Goal: Task Accomplishment & Management: Manage account settings

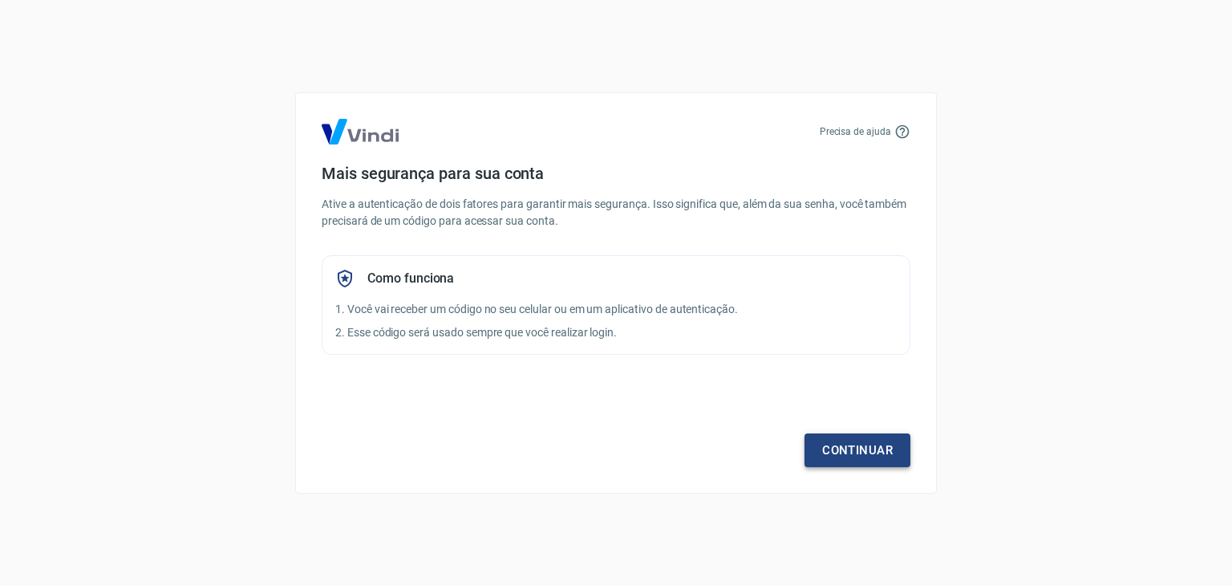
click at [864, 460] on link "Continuar" at bounding box center [858, 450] width 106 height 34
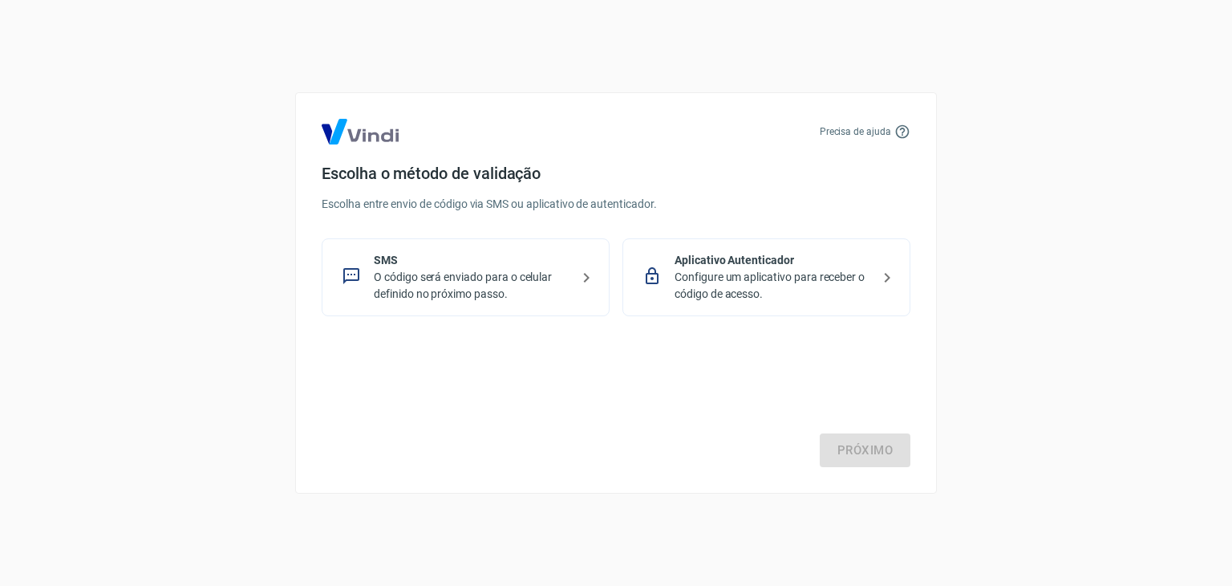
click at [439, 286] on p "O código será enviado para o celular definido no próximo passo." at bounding box center [472, 286] width 197 height 34
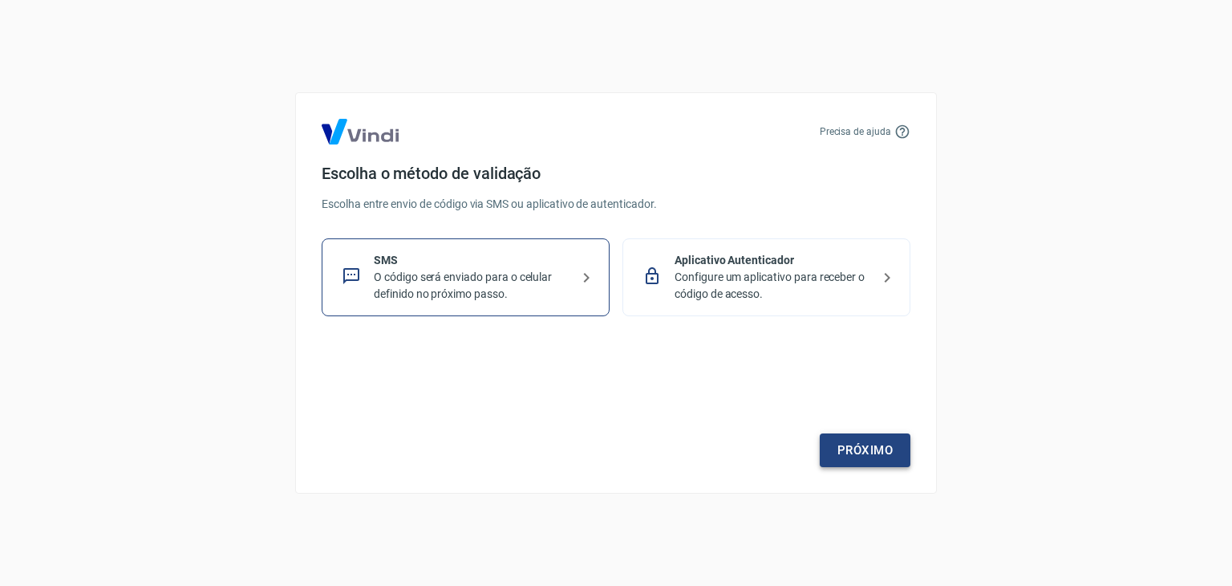
click at [857, 444] on link "Próximo" at bounding box center [865, 450] width 91 height 34
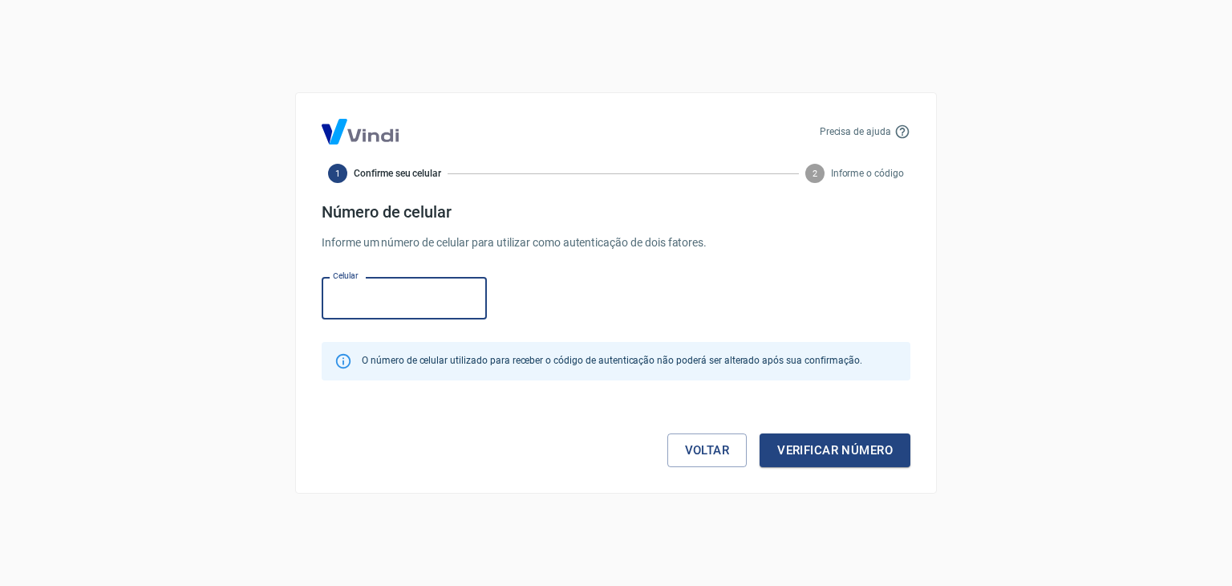
click at [386, 307] on input "Celular" at bounding box center [404, 298] width 165 height 43
type input "[PHONE_NUMBER]"
click at [815, 448] on button "Verificar número" at bounding box center [835, 450] width 151 height 34
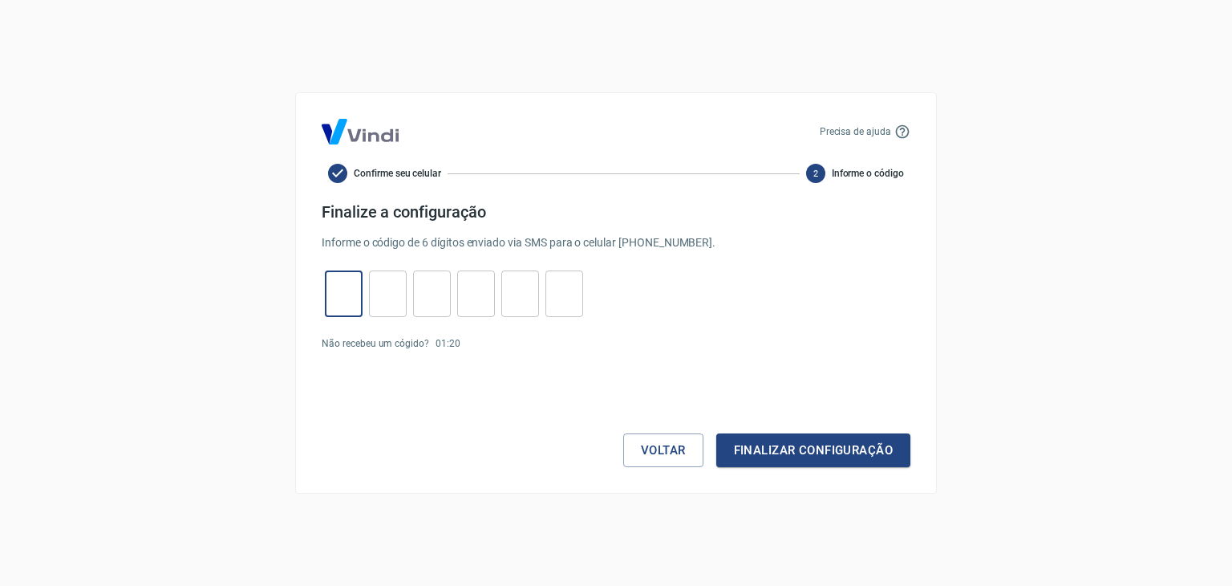
click at [351, 298] on input "tel" at bounding box center [344, 294] width 38 height 34
type input "2"
type input "9"
type input "2"
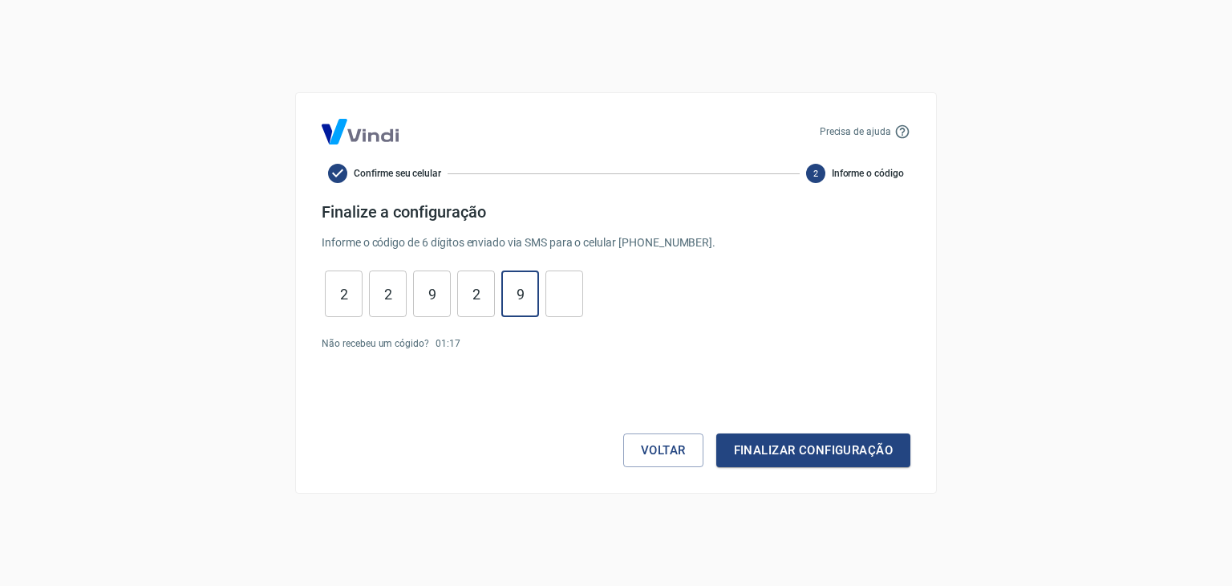
type input "9"
type input "8"
click at [754, 448] on button "Finalizar configuração" at bounding box center [813, 450] width 194 height 34
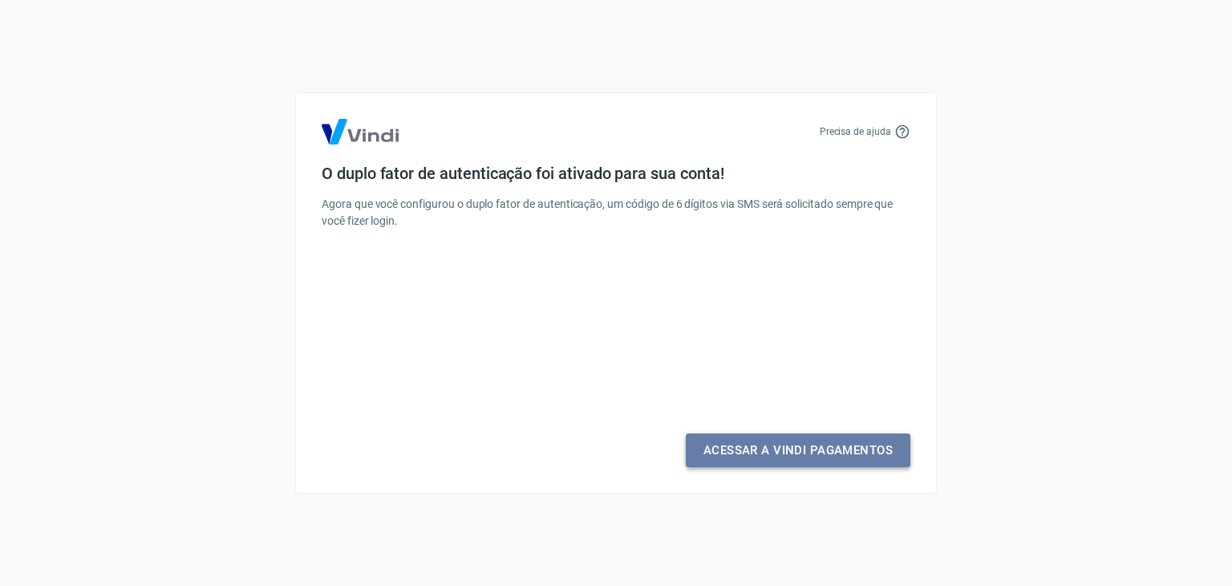
click at [826, 456] on link "Acessar a Vindi Pagamentos" at bounding box center [798, 450] width 225 height 34
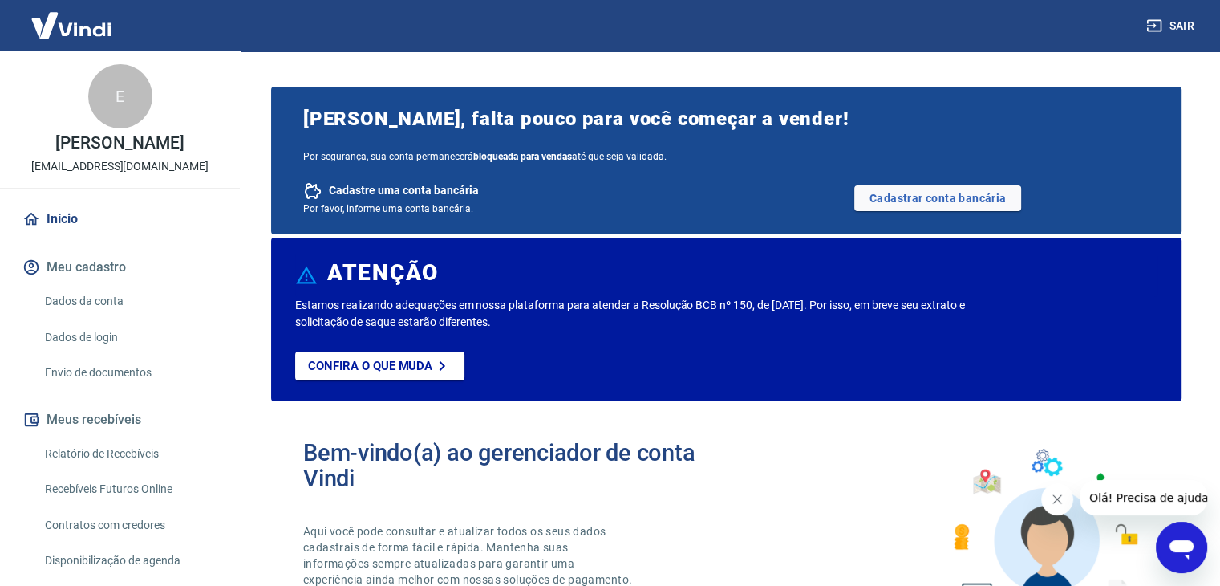
click at [95, 303] on link "Dados da conta" at bounding box center [130, 301] width 182 height 33
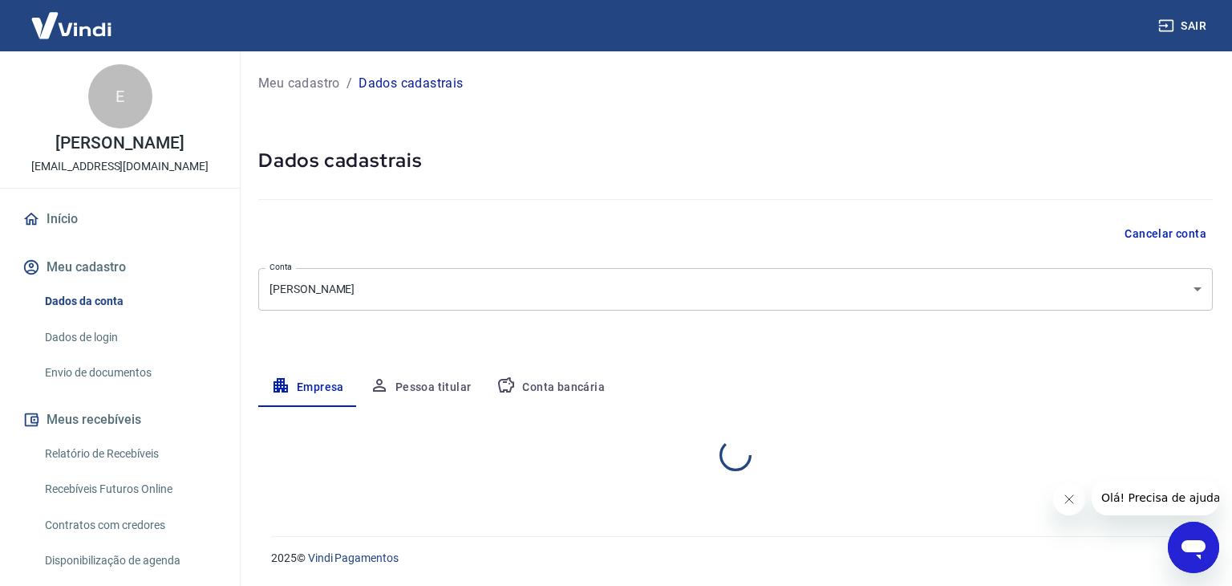
select select "SP"
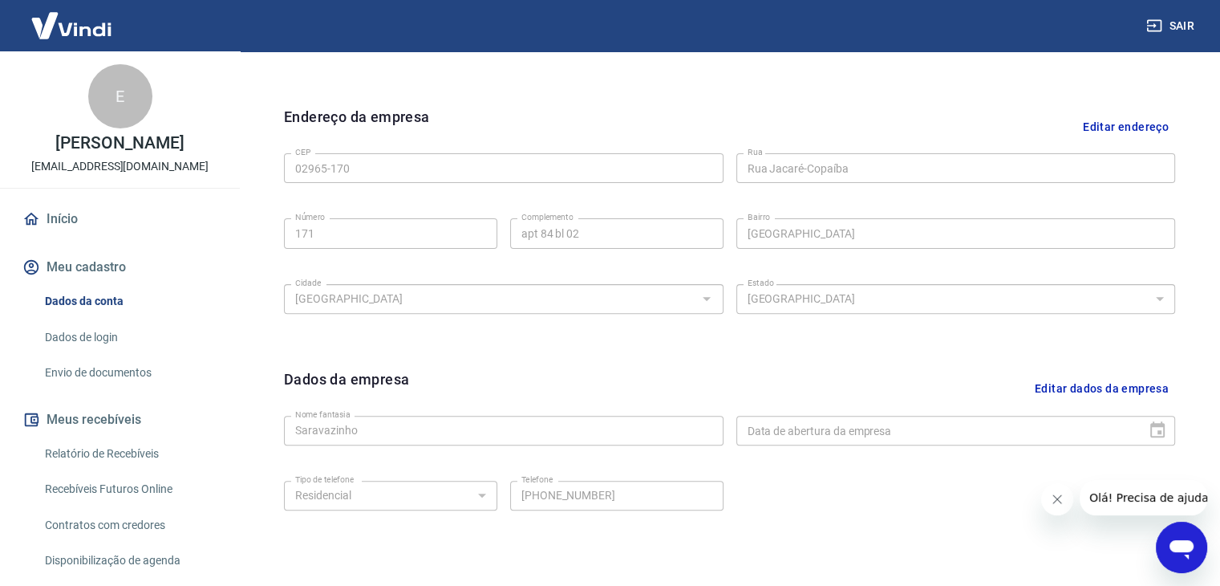
scroll to position [481, 0]
click at [1154, 424] on div "Data de abertura da empresa" at bounding box center [956, 427] width 440 height 30
click at [1074, 383] on button "Editar dados da empresa" at bounding box center [1101, 385] width 147 height 41
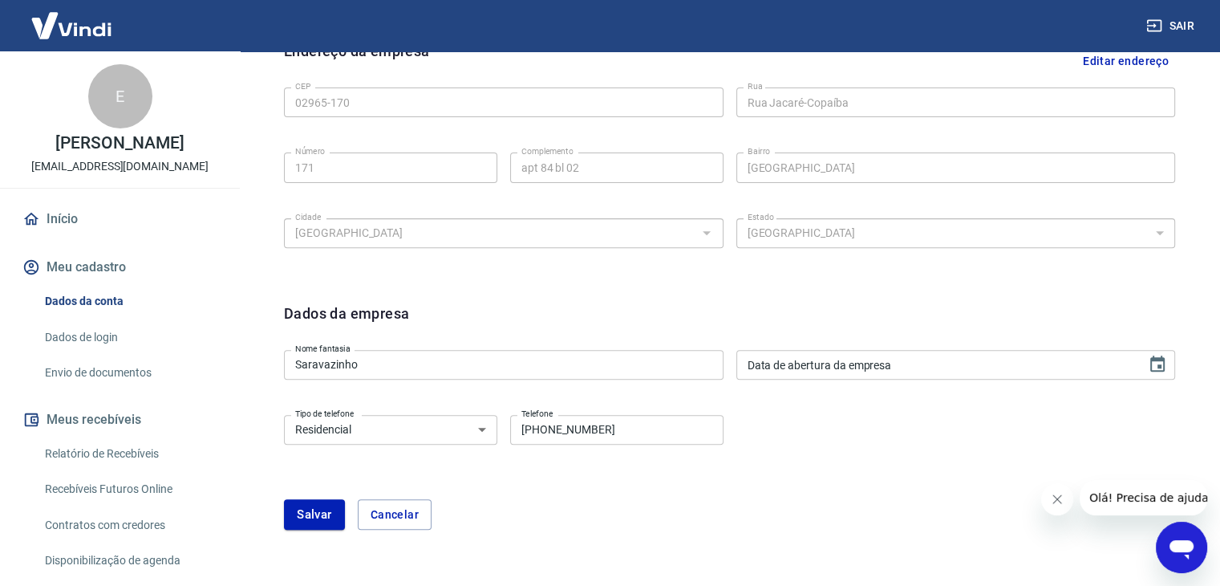
scroll to position [620, 0]
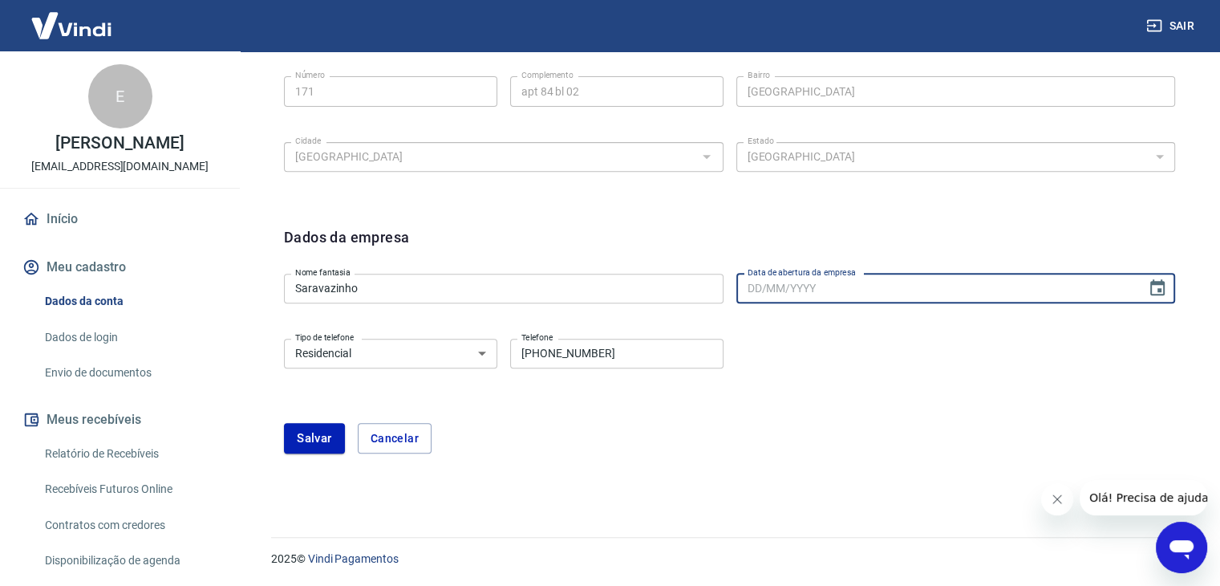
click at [821, 286] on input "Data de abertura da empresa" at bounding box center [936, 289] width 400 height 30
type input "[DATE]"
click at [309, 435] on button "Salvar" at bounding box center [314, 438] width 61 height 30
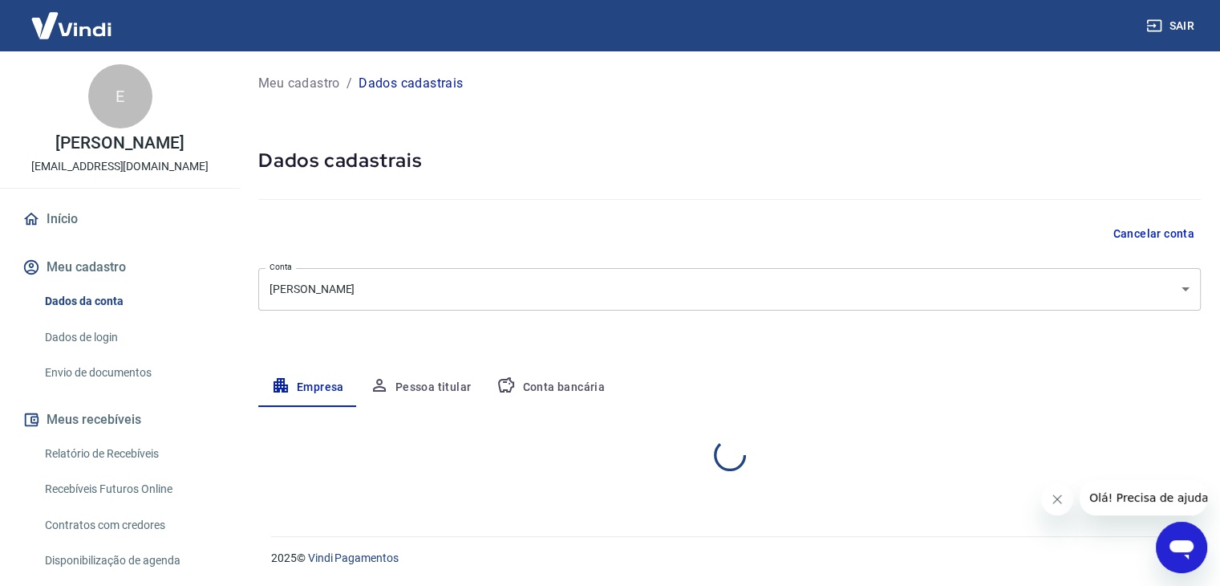
scroll to position [0, 0]
select select "SP"
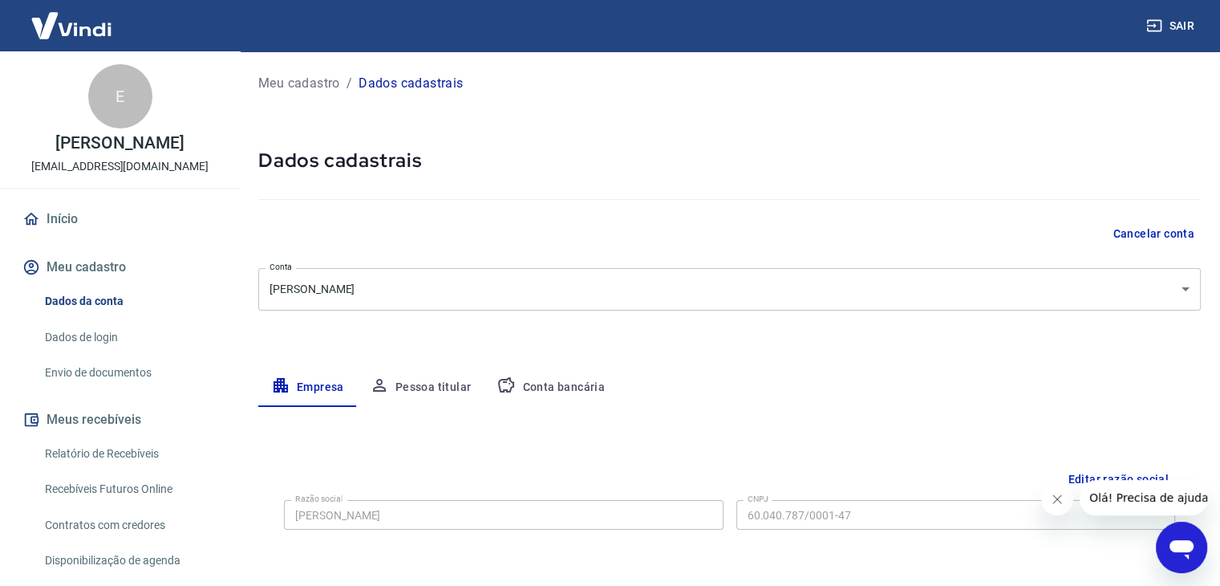
click at [437, 385] on button "Pessoa titular" at bounding box center [421, 387] width 128 height 39
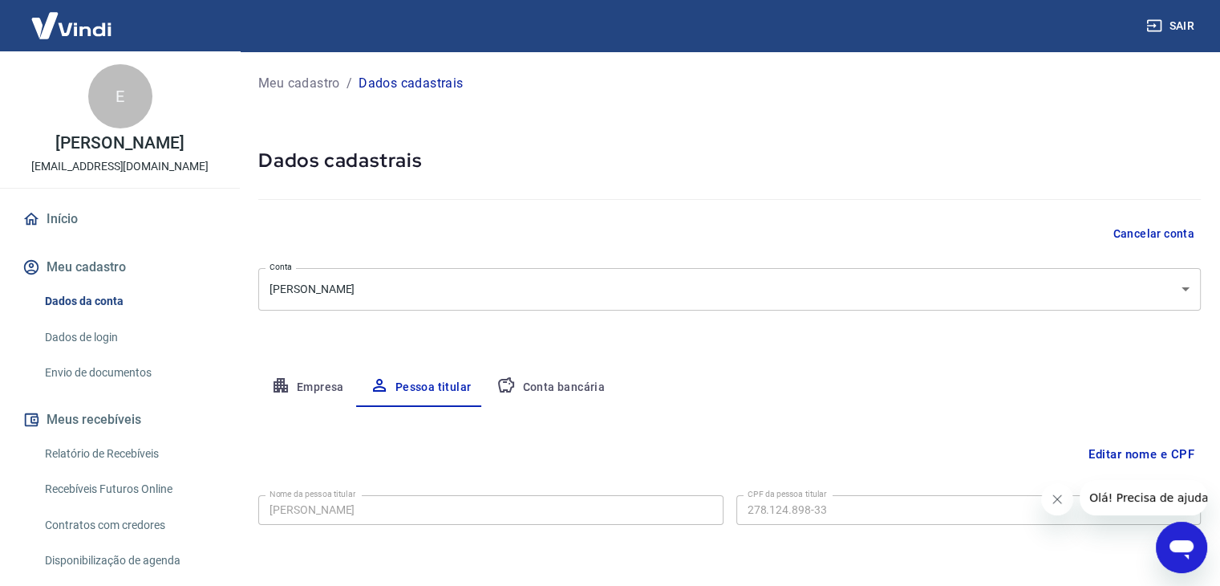
scroll to position [55, 0]
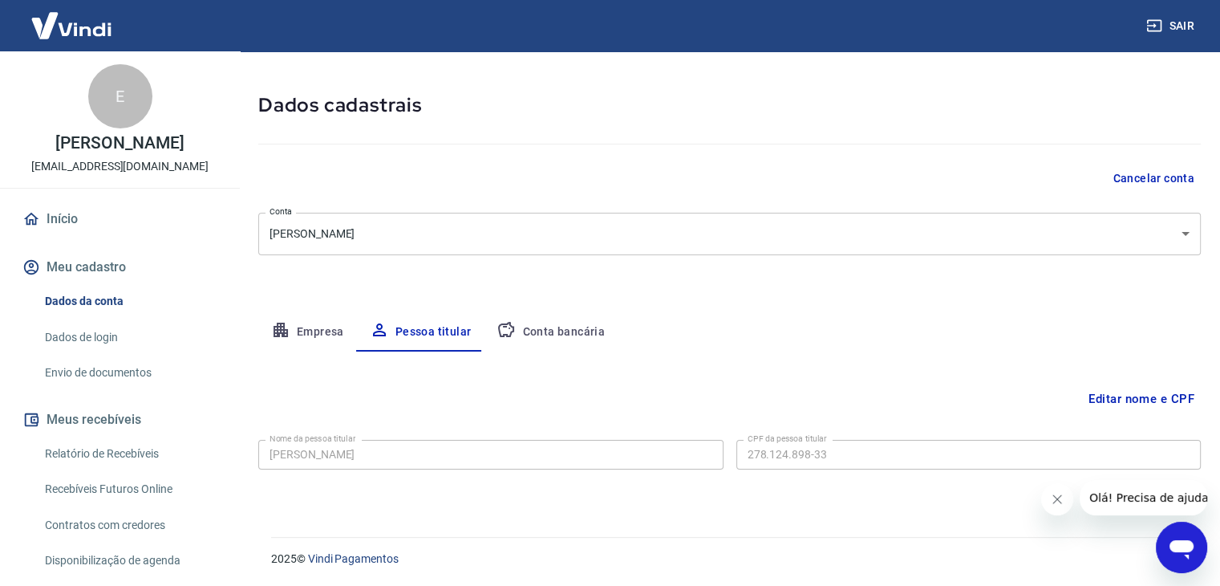
click at [548, 334] on button "Conta bancária" at bounding box center [551, 332] width 134 height 39
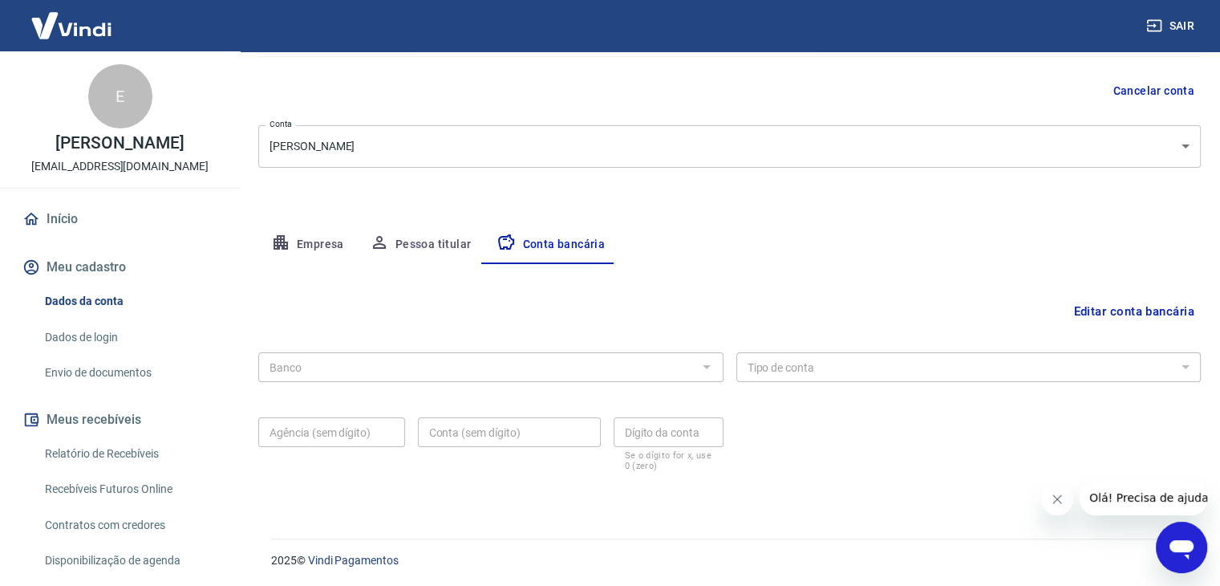
scroll to position [144, 0]
click at [1142, 310] on button "Editar conta bancária" at bounding box center [1134, 309] width 134 height 30
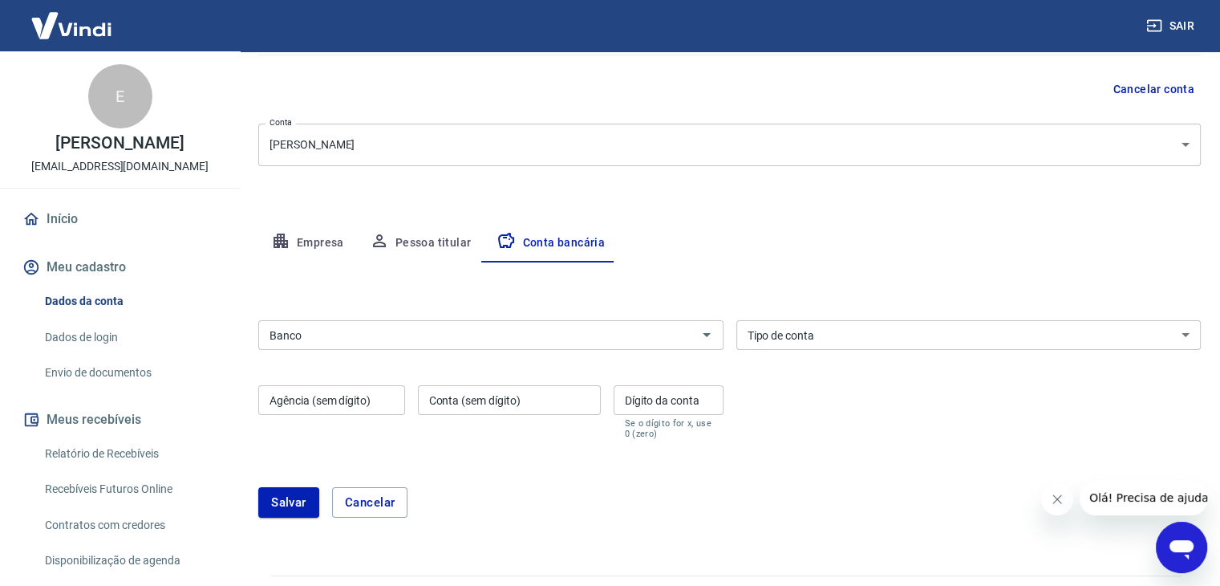
click at [420, 341] on input "Banco" at bounding box center [477, 335] width 429 height 20
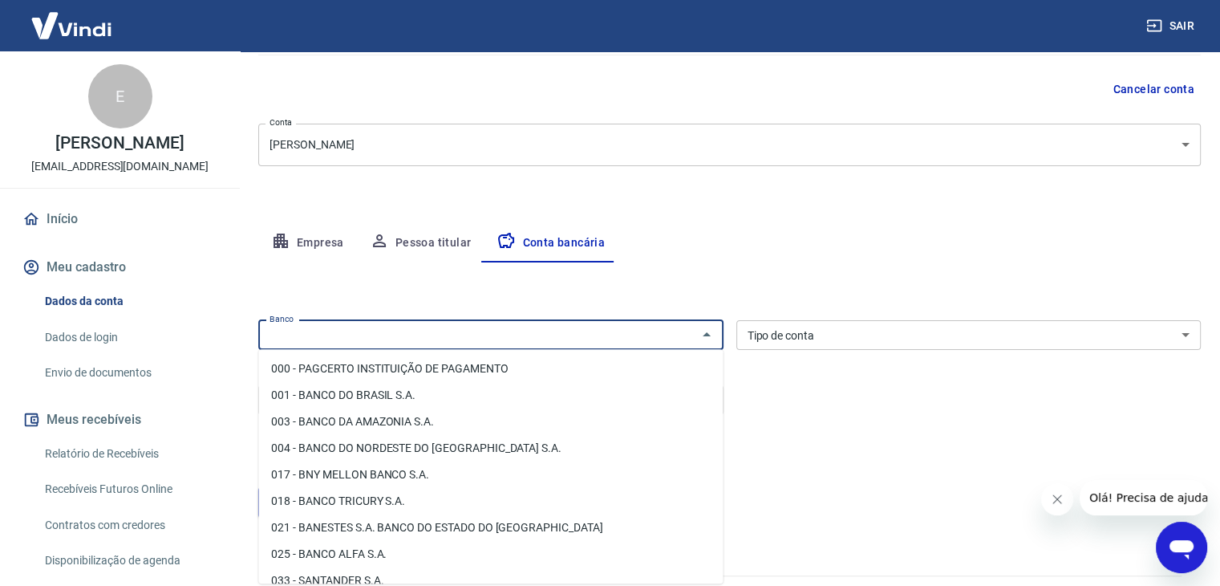
scroll to position [80, 0]
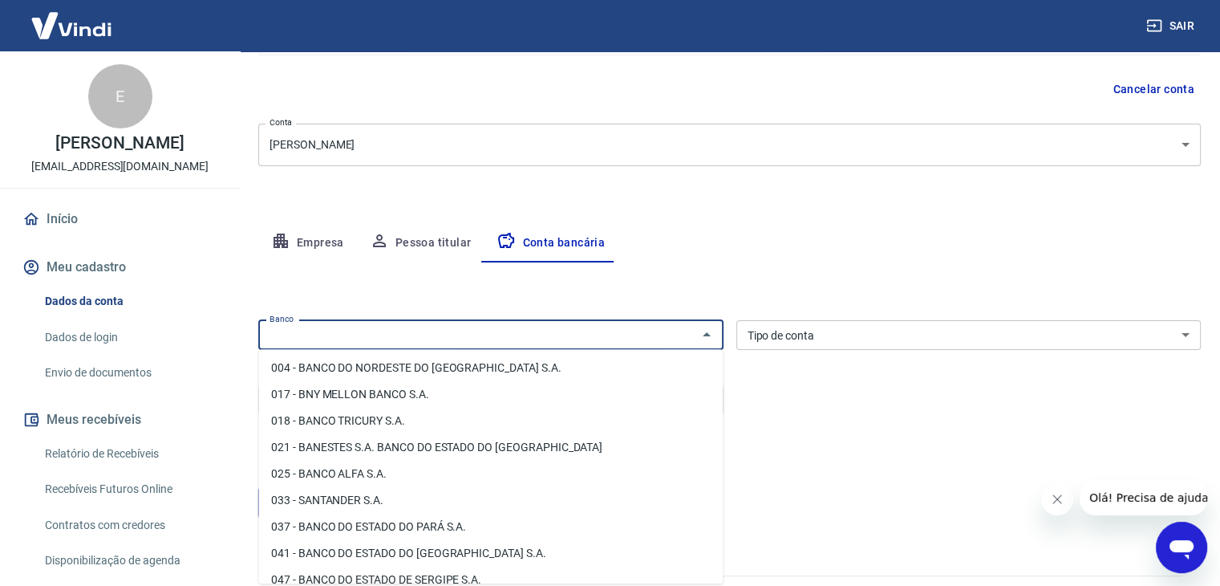
click at [368, 495] on li "033 - SANTANDER S.A." at bounding box center [490, 500] width 464 height 26
type input "033 - SANTANDER S.A."
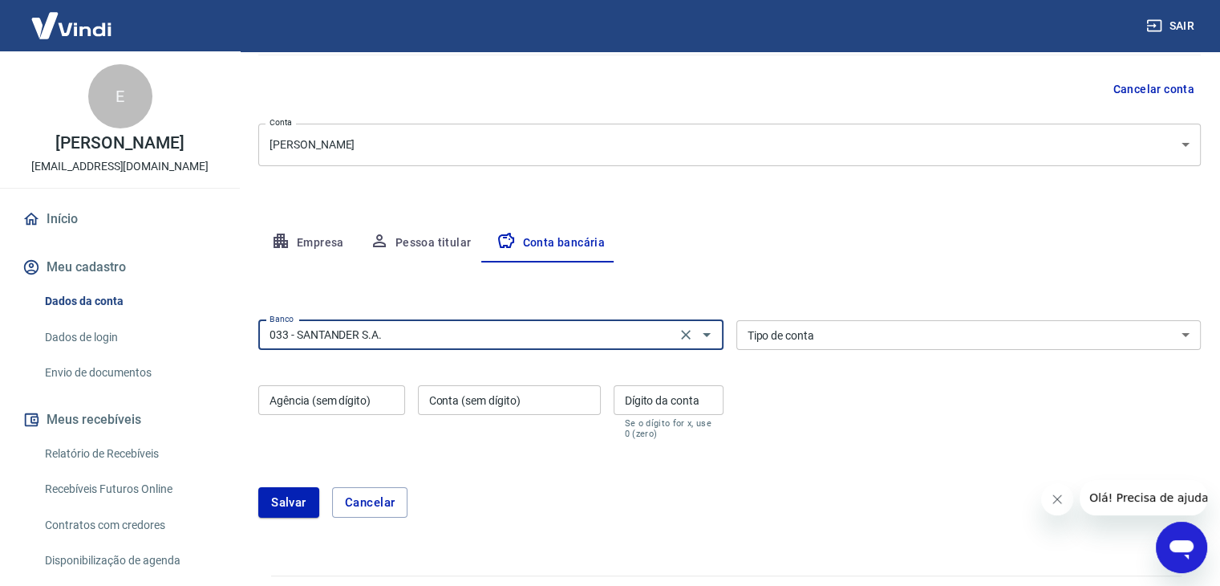
click at [828, 333] on select "Conta Corrente Conta Poupança" at bounding box center [968, 335] width 465 height 30
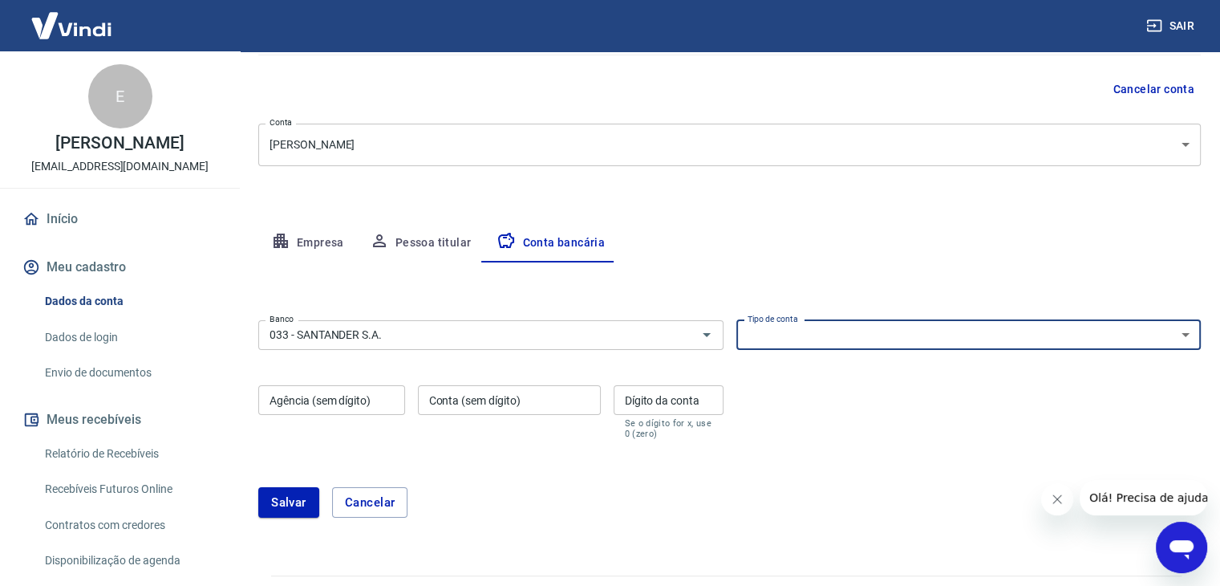
select select "1"
click at [736, 320] on select "Conta Corrente Conta Poupança" at bounding box center [968, 335] width 465 height 30
click at [348, 400] on input "Agência (sem dígito)" at bounding box center [331, 400] width 147 height 30
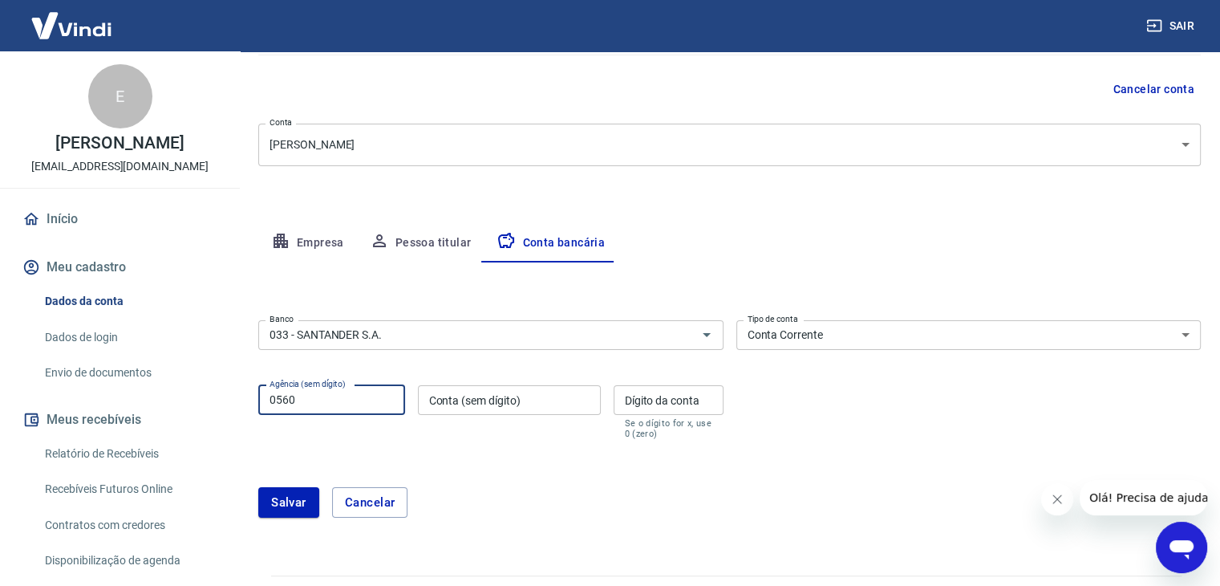
type input "0560"
click at [427, 397] on input "Conta (sem dígito)" at bounding box center [509, 400] width 183 height 30
type input "01036819"
click at [663, 402] on input "Dígito da conta" at bounding box center [669, 400] width 110 height 30
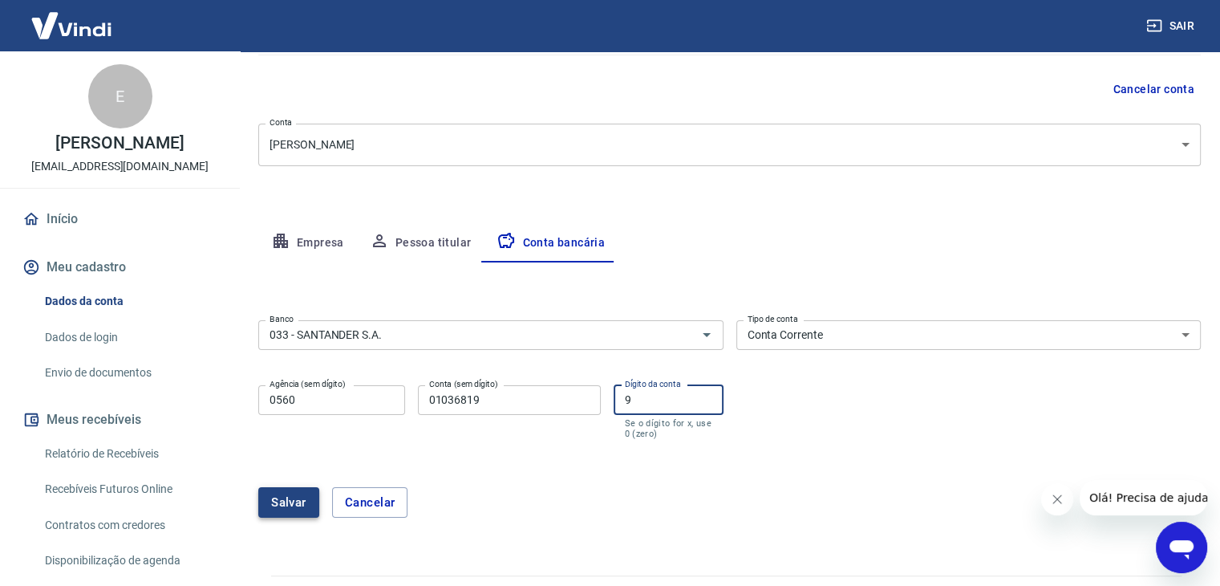
type input "9"
click at [300, 508] on button "Salvar" at bounding box center [288, 502] width 61 height 30
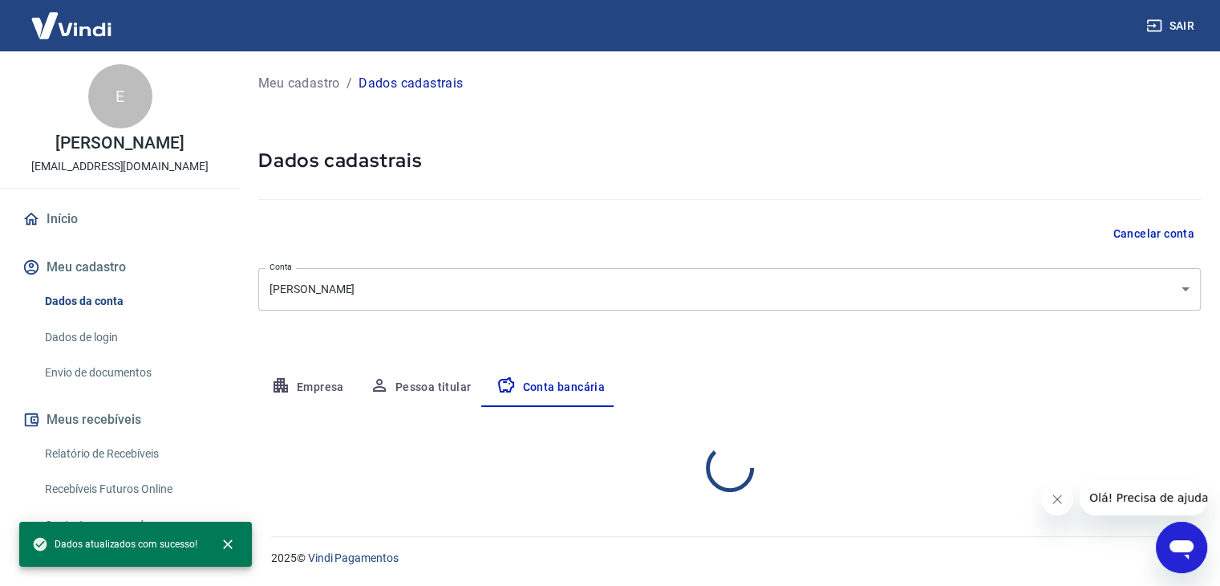
scroll to position [0, 0]
select select "1"
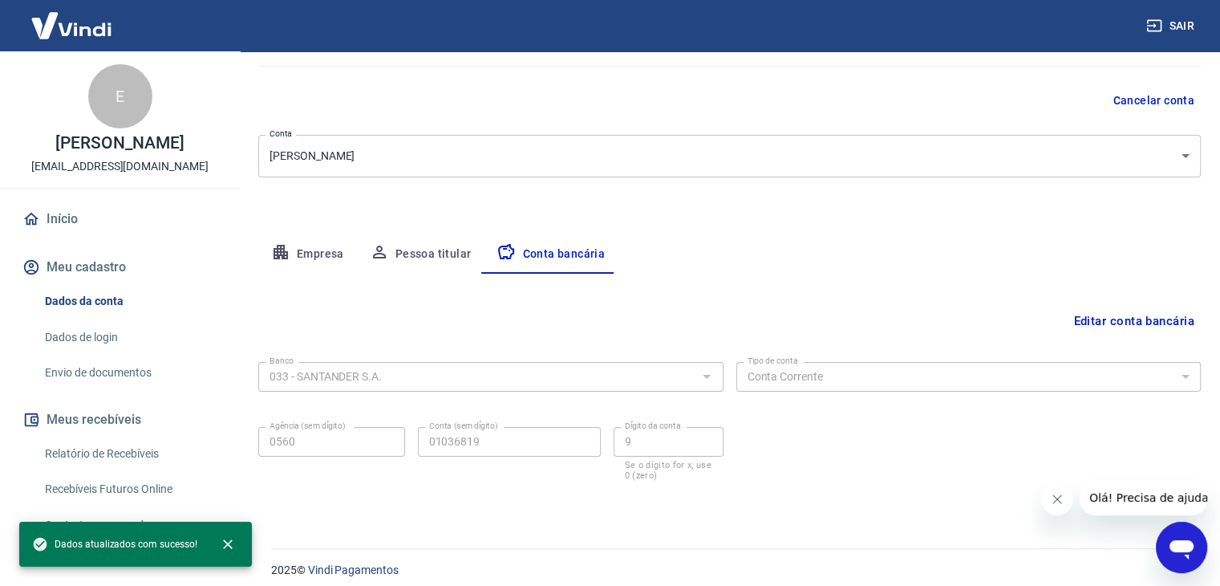
scroll to position [144, 0]
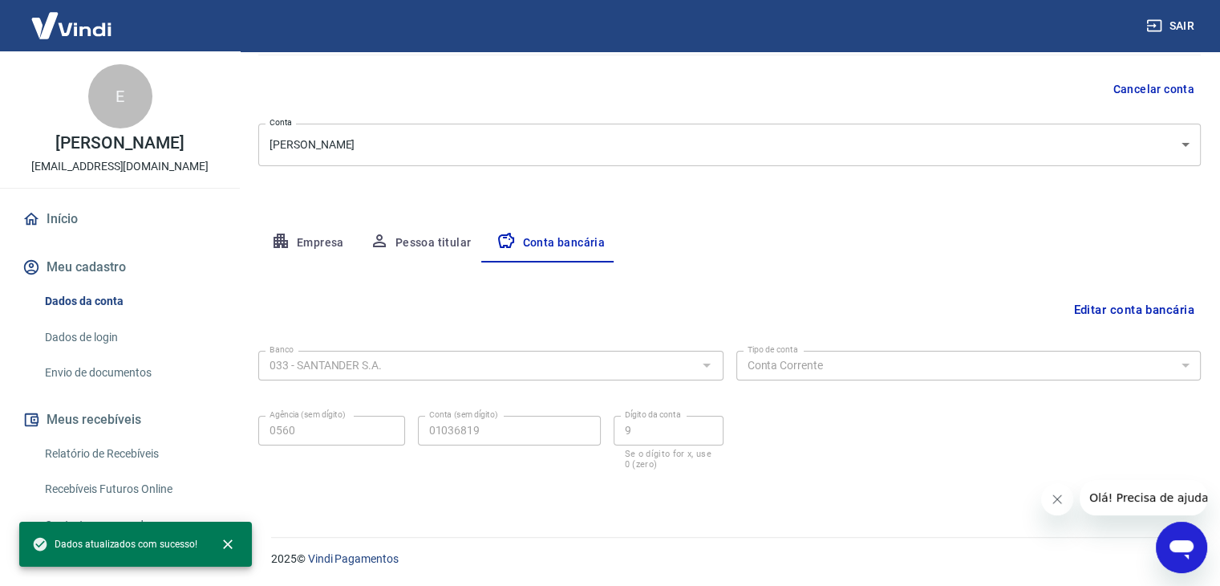
click at [1049, 493] on button "Fechar mensagem da empresa" at bounding box center [1057, 499] width 32 height 32
click at [225, 542] on icon "close" at bounding box center [228, 544] width 10 height 10
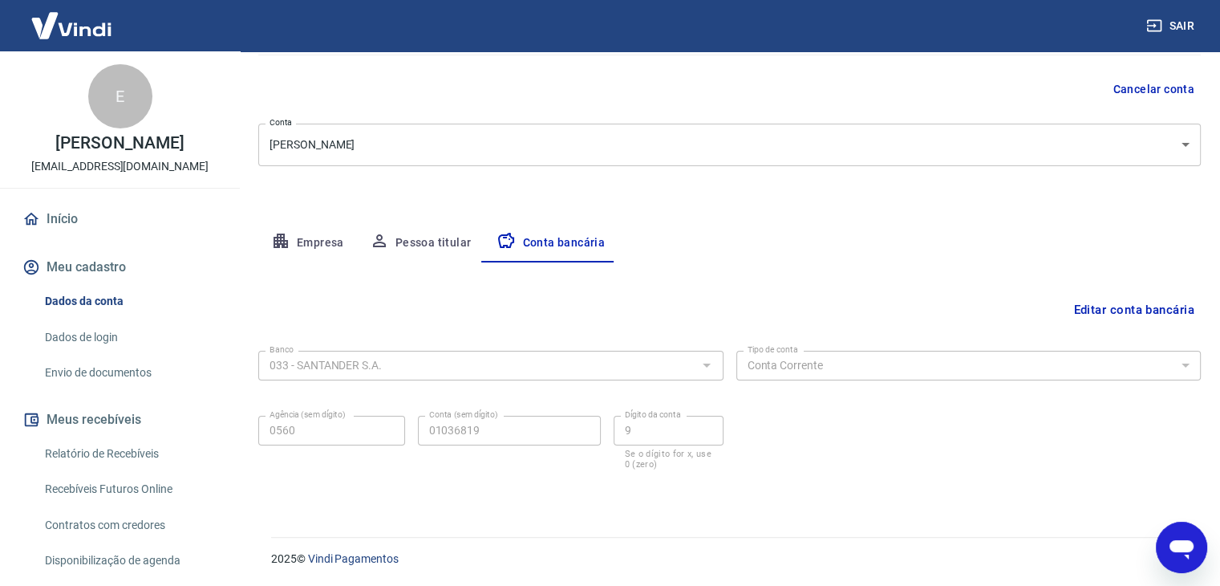
scroll to position [80, 0]
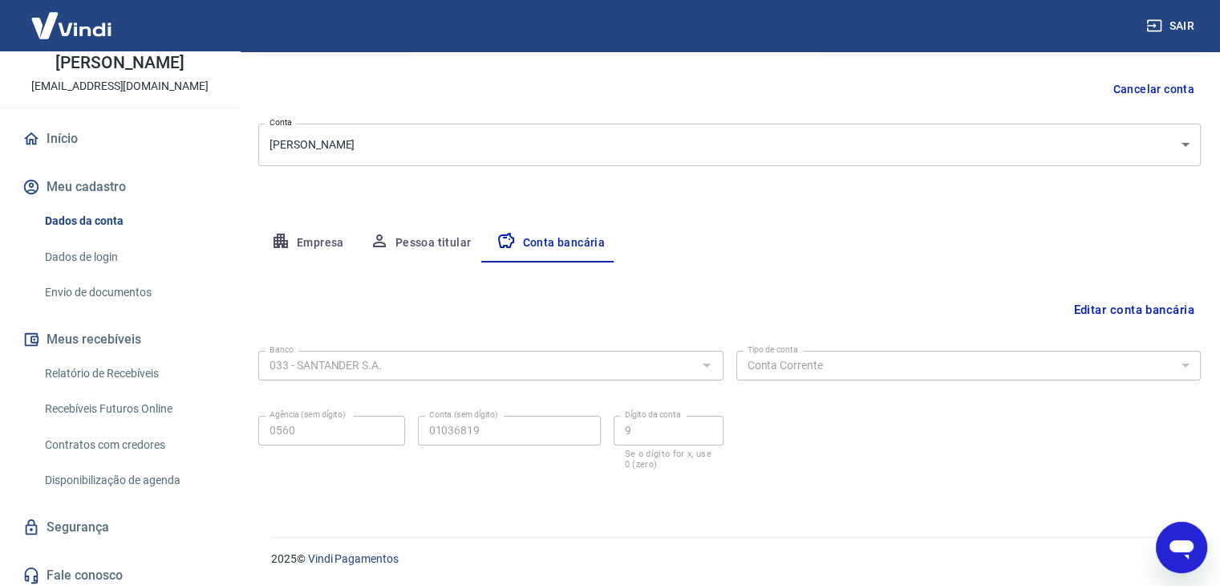
click at [105, 221] on link "Dados da conta" at bounding box center [130, 221] width 182 height 33
click at [67, 257] on link "Dados de login" at bounding box center [130, 257] width 182 height 33
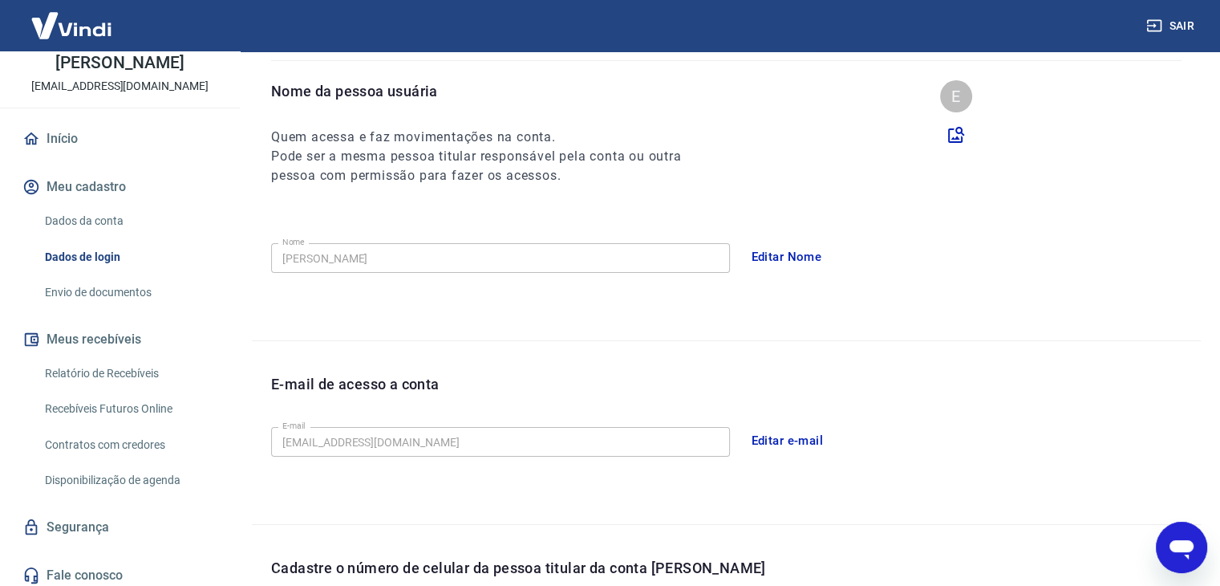
scroll to position [440, 0]
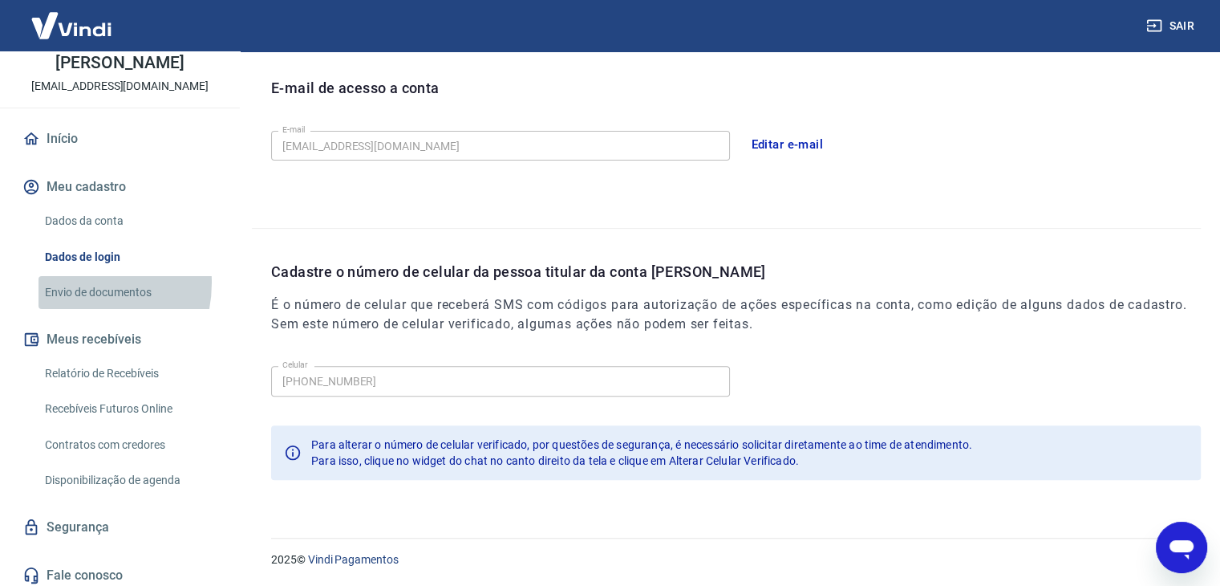
click at [68, 282] on link "Envio de documentos" at bounding box center [130, 292] width 182 height 33
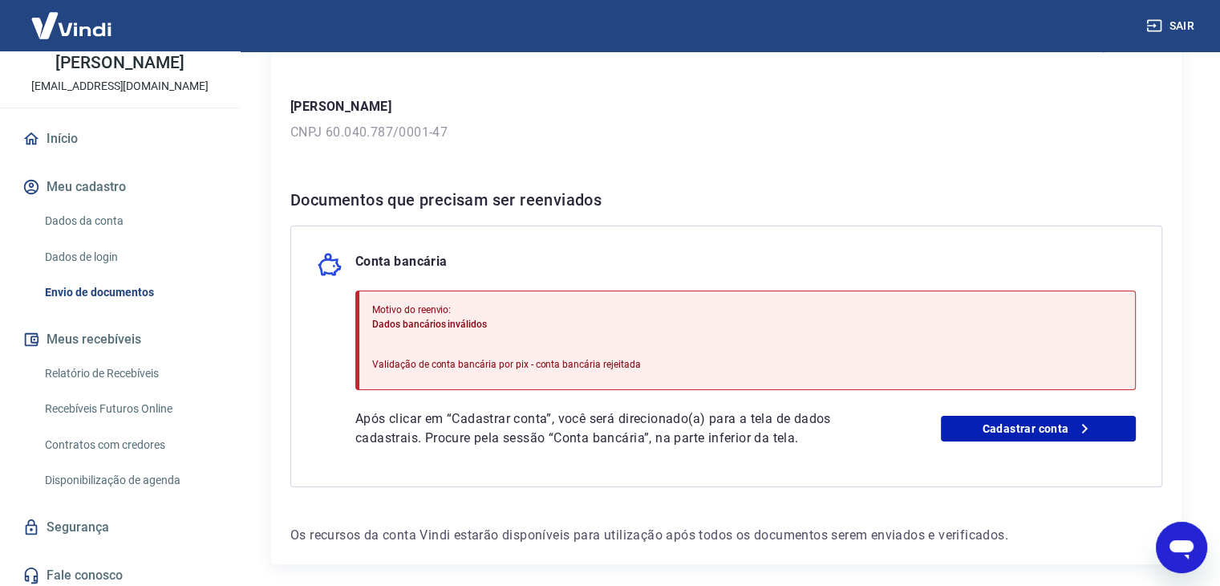
scroll to position [241, 0]
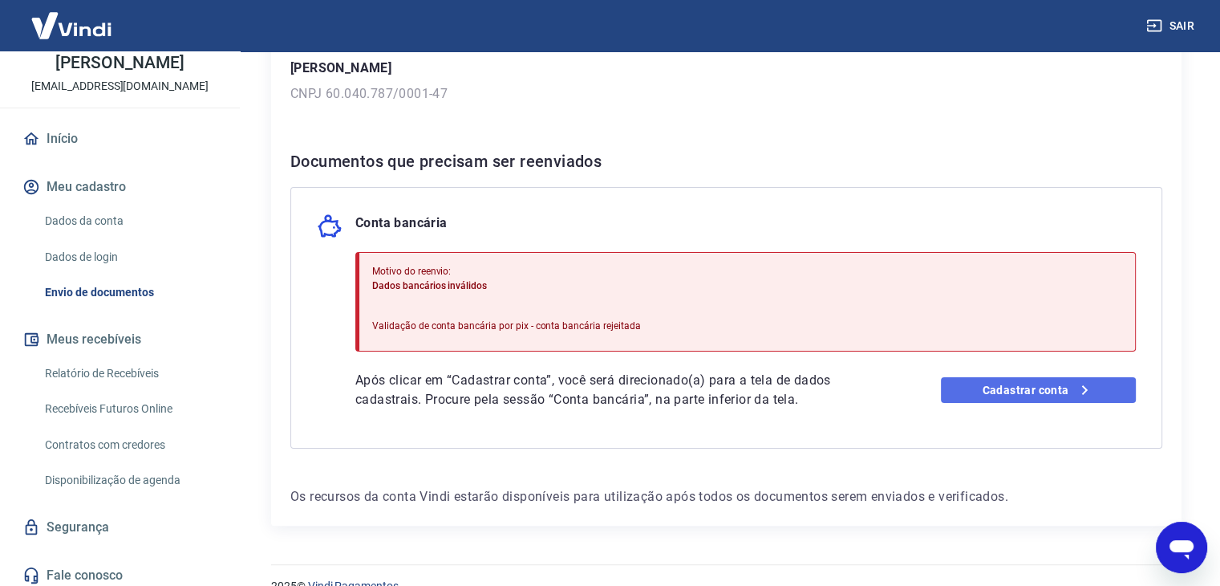
click at [1059, 396] on link "Cadastrar conta" at bounding box center [1038, 390] width 195 height 26
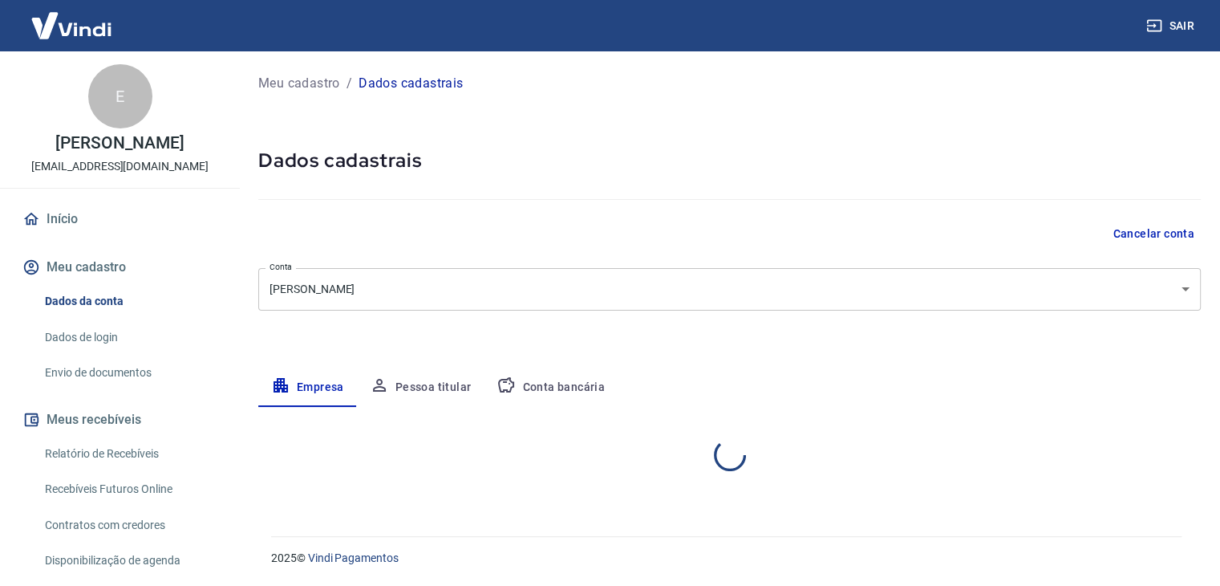
select select "SP"
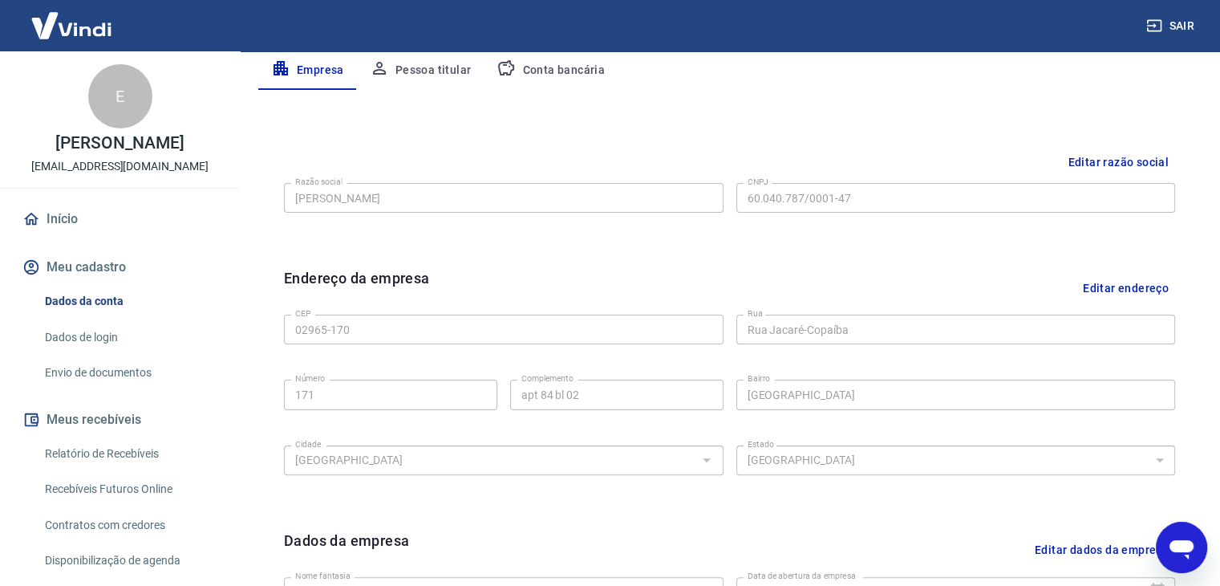
scroll to position [250, 0]
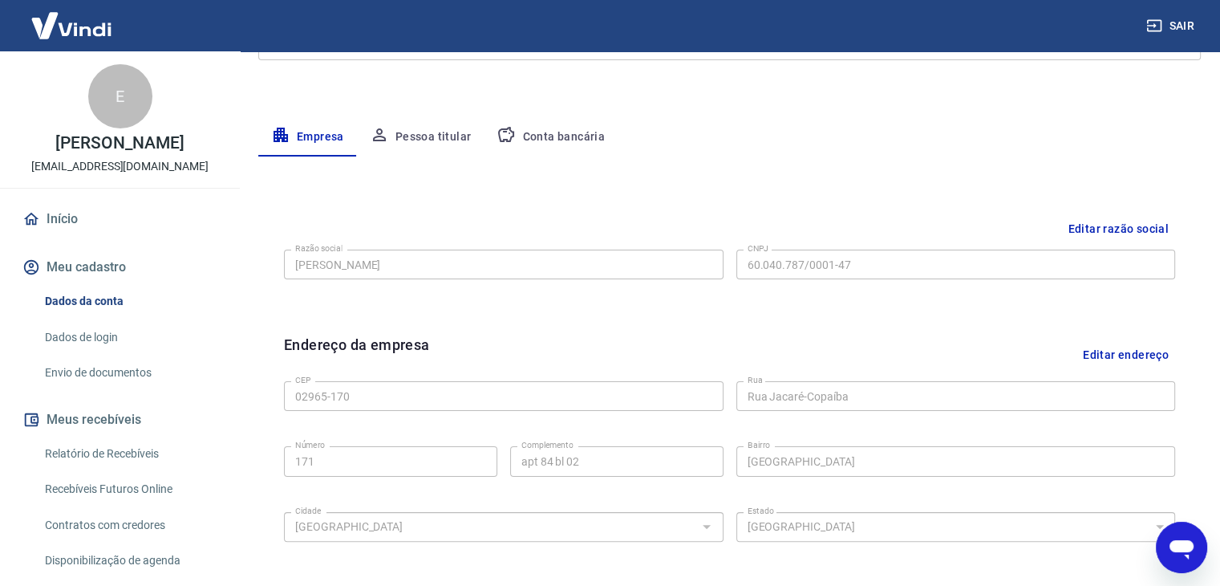
click at [432, 139] on button "Pessoa titular" at bounding box center [421, 137] width 128 height 39
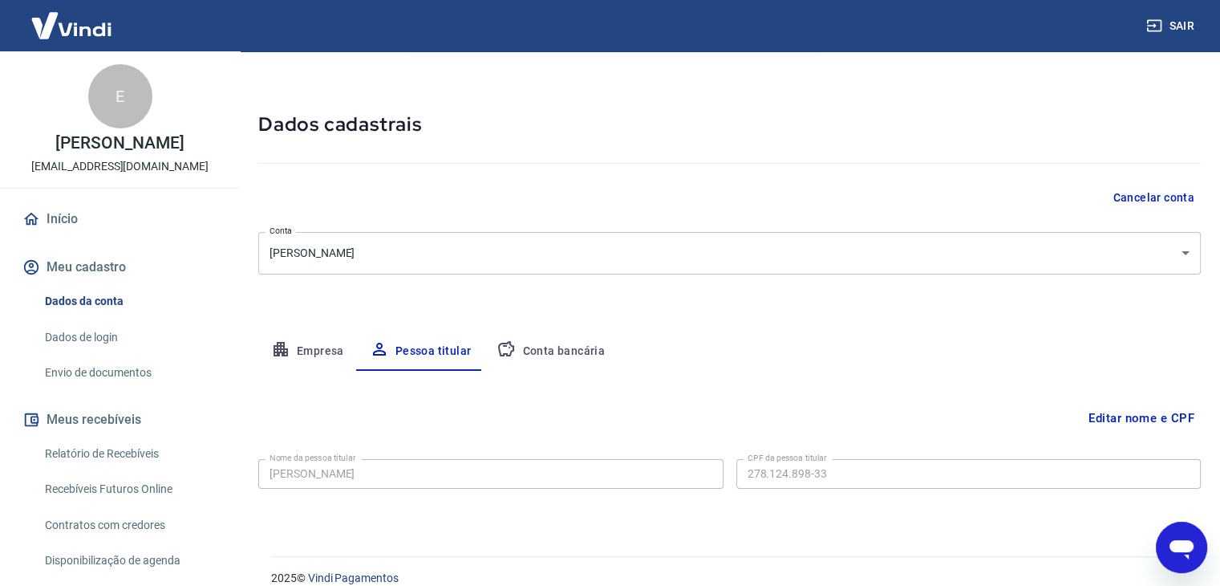
scroll to position [55, 0]
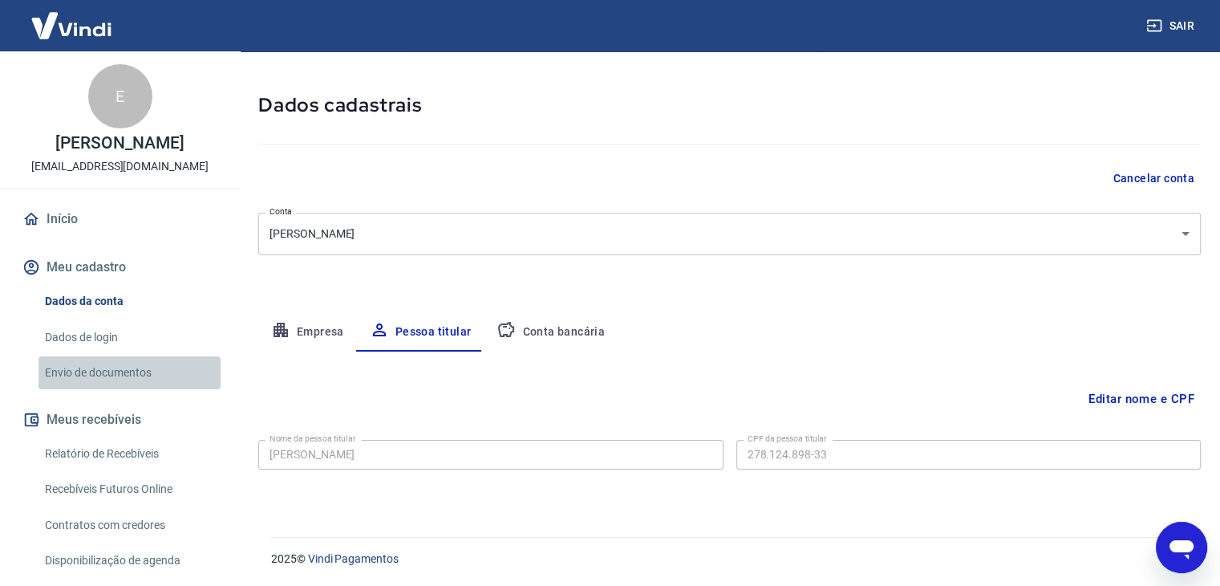
click at [140, 370] on link "Envio de documentos" at bounding box center [130, 372] width 182 height 33
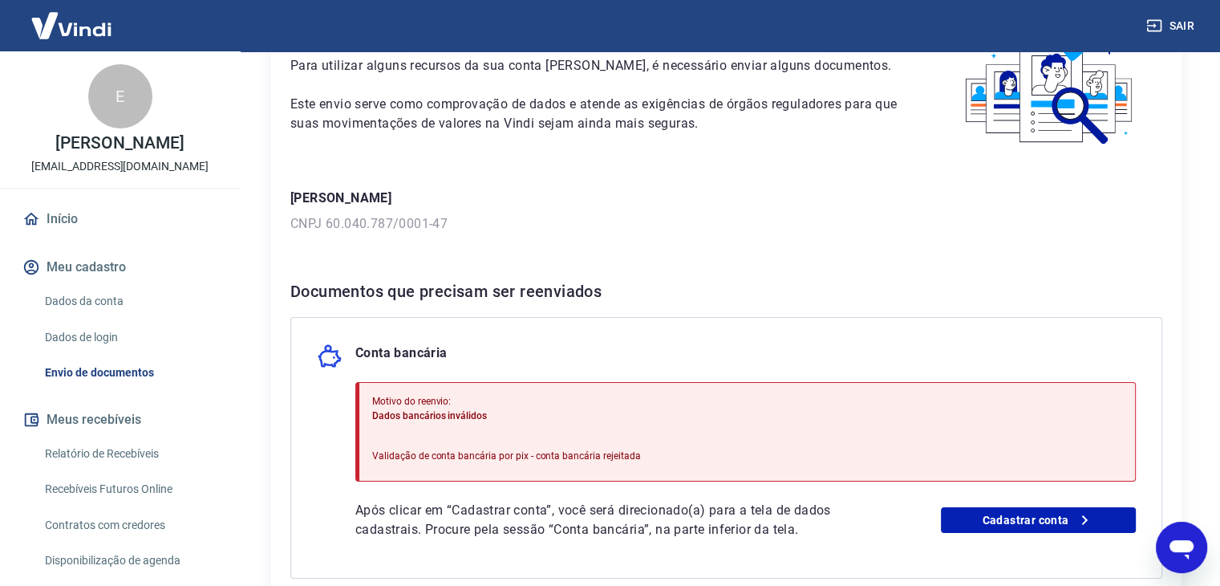
scroll to position [241, 0]
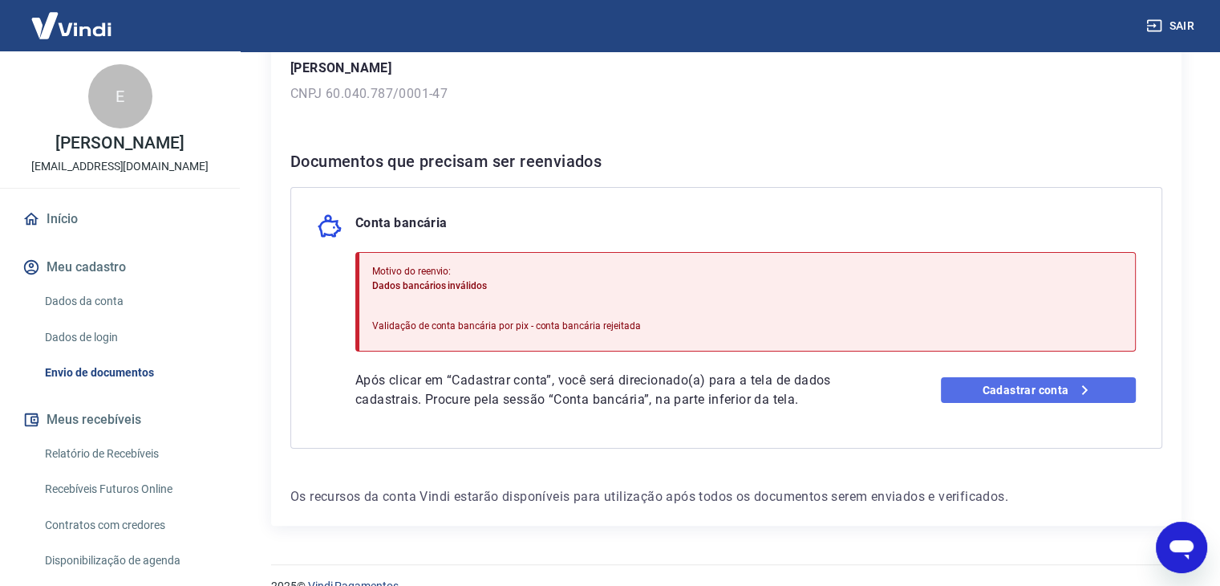
click at [1046, 393] on link "Cadastrar conta" at bounding box center [1038, 390] width 195 height 26
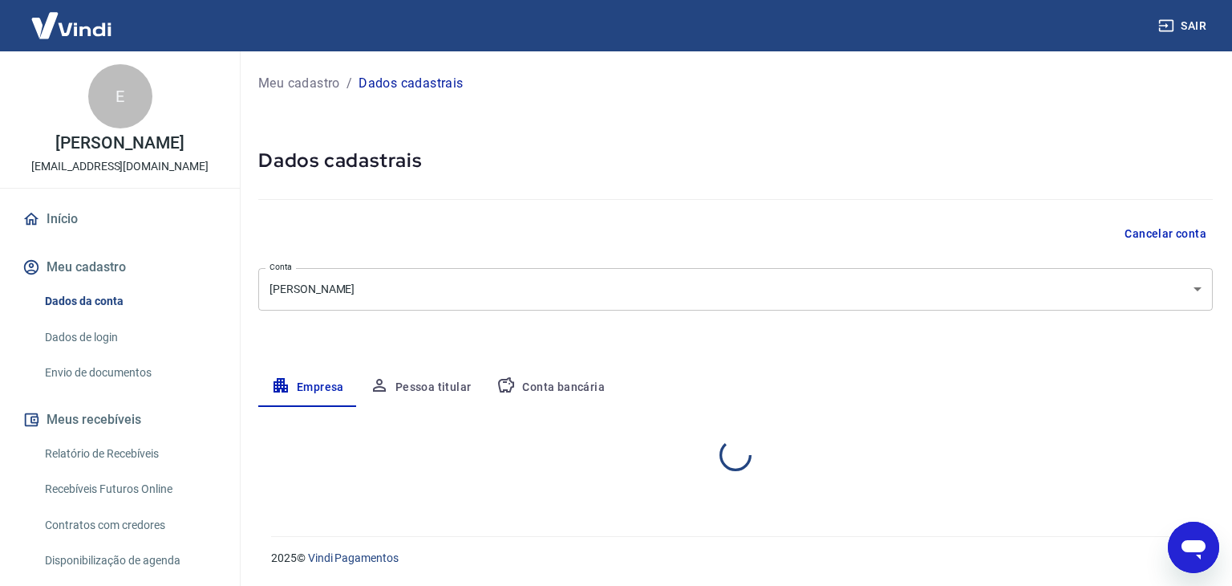
select select "SP"
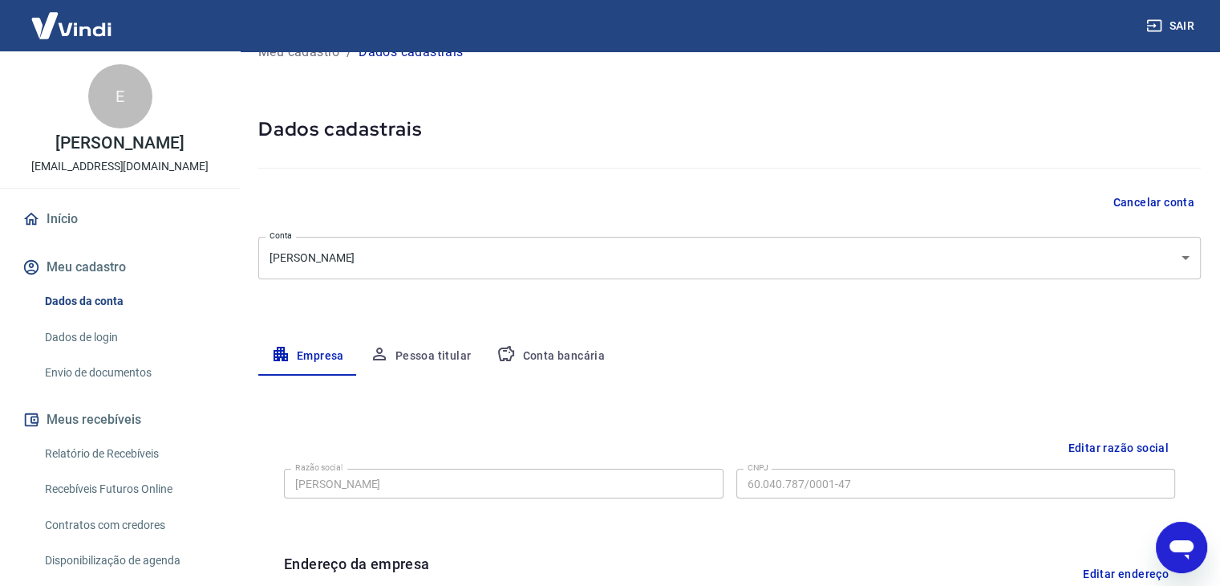
scroll to position [80, 0]
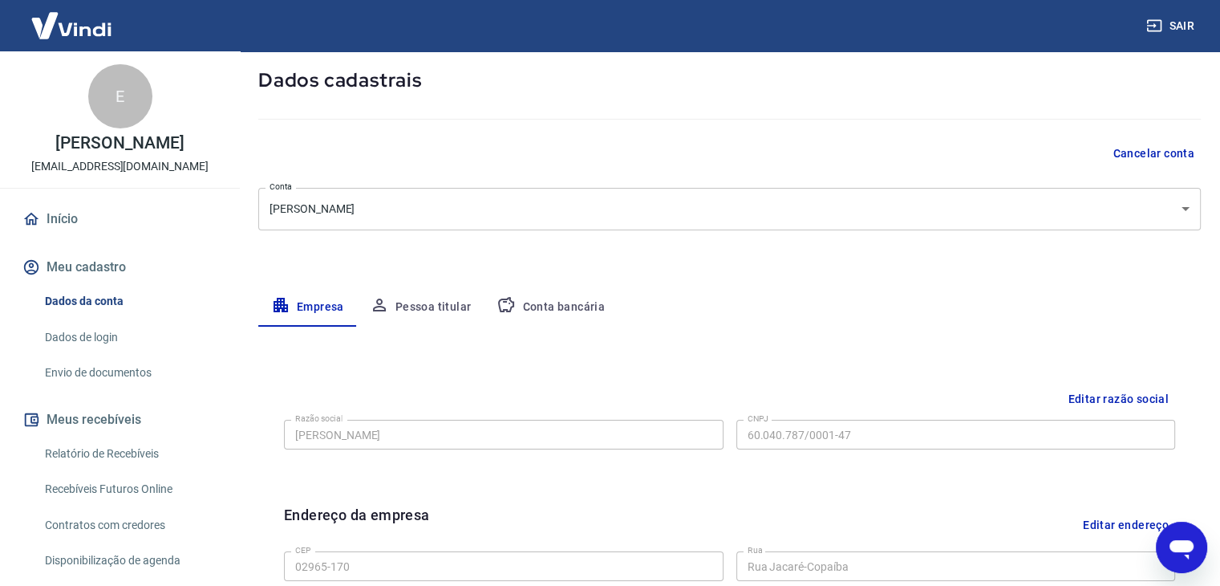
click at [558, 315] on button "Conta bancária" at bounding box center [551, 307] width 134 height 39
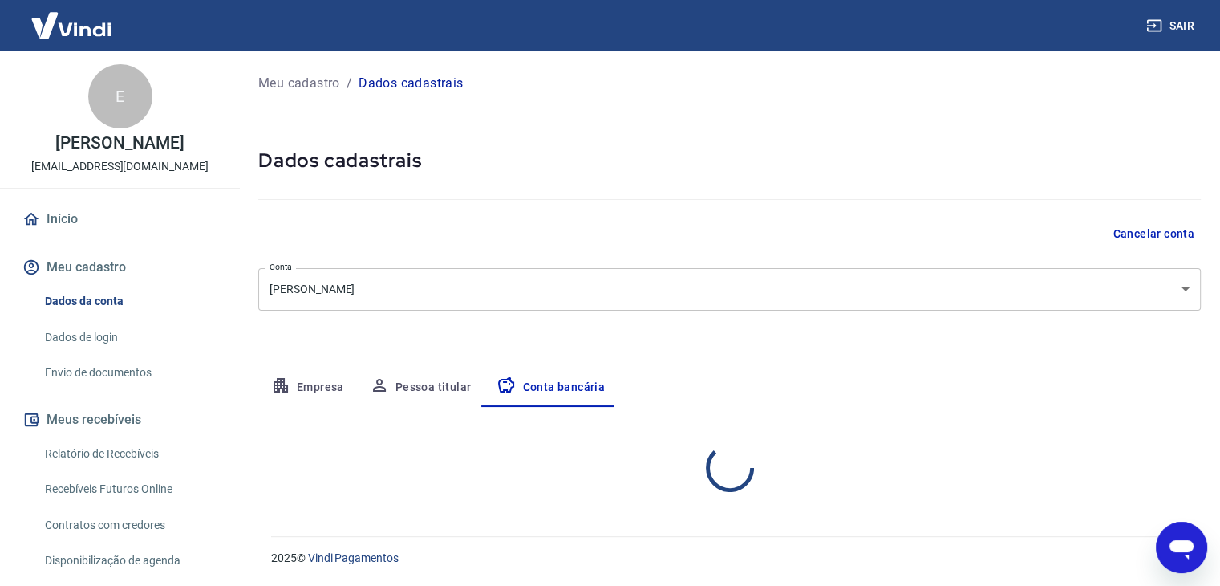
scroll to position [0, 0]
select select "1"
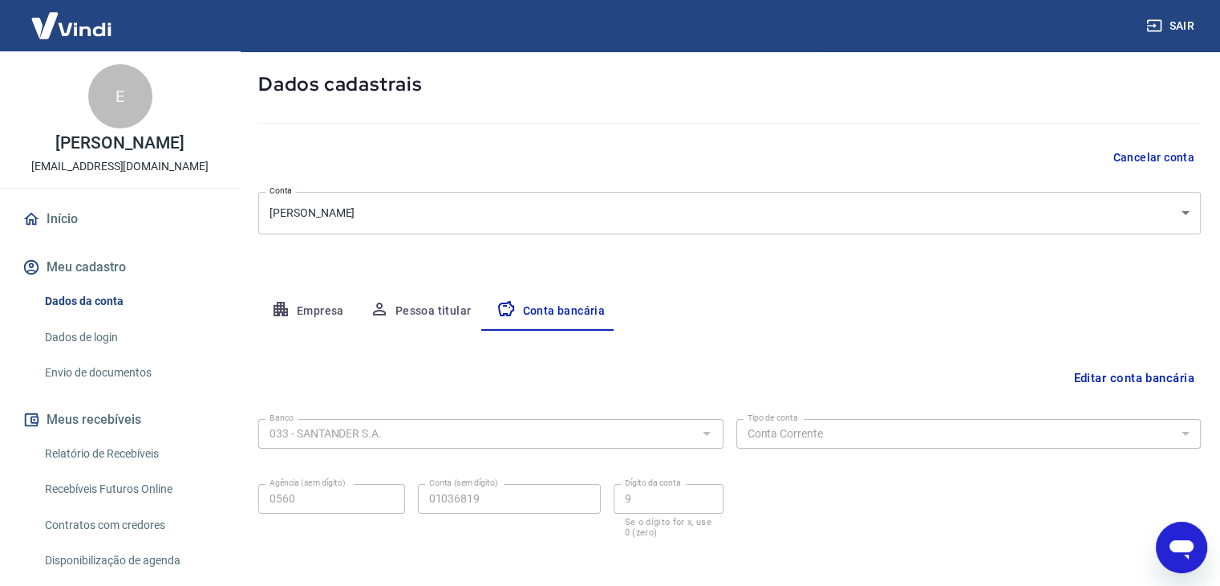
scroll to position [144, 0]
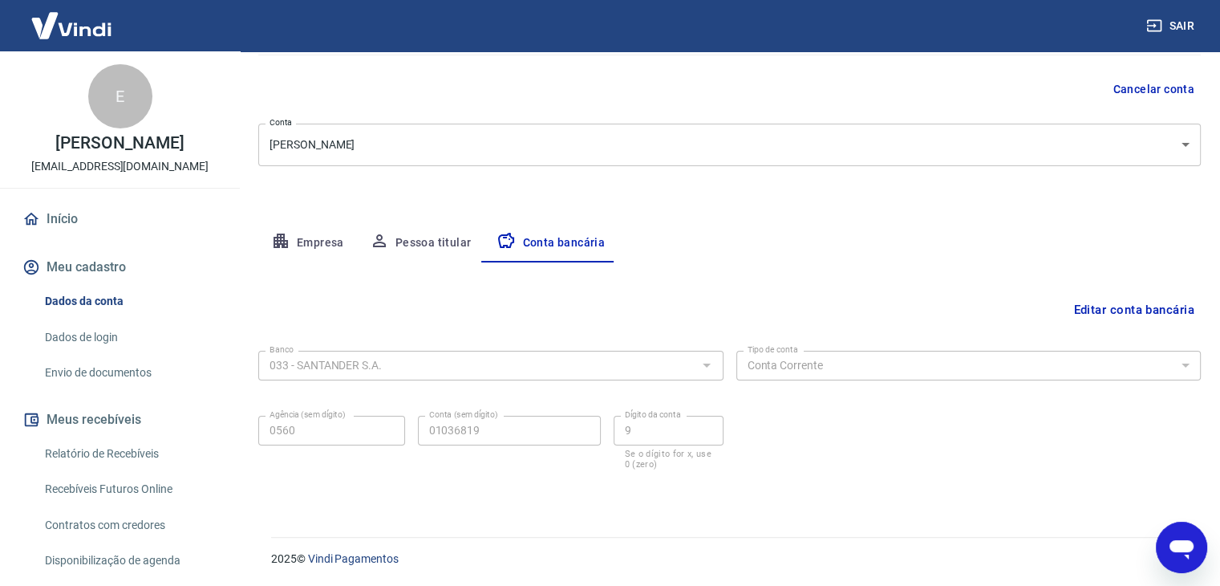
click at [1095, 306] on button "Editar conta bancária" at bounding box center [1134, 309] width 134 height 30
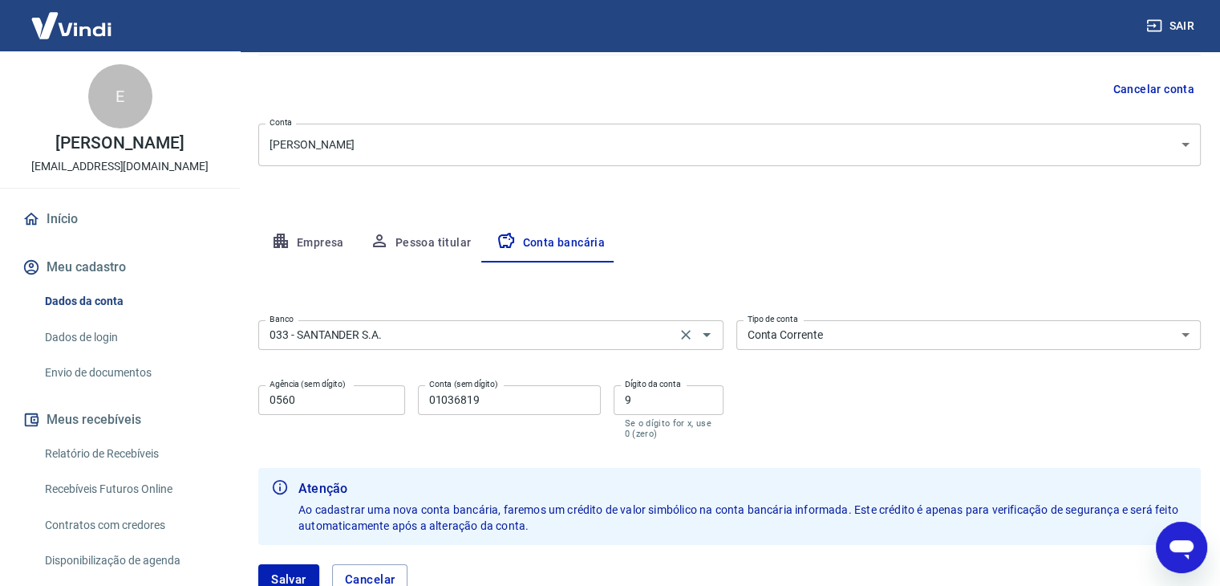
click at [469, 338] on input "033 - SANTANDER S.A." at bounding box center [467, 335] width 408 height 20
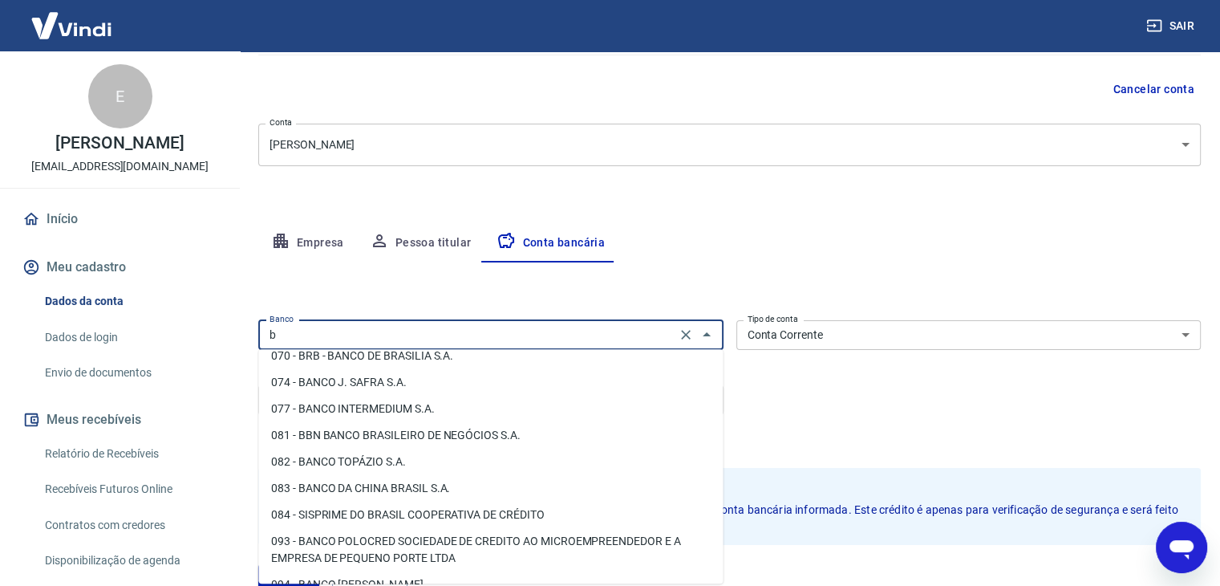
scroll to position [0, 0]
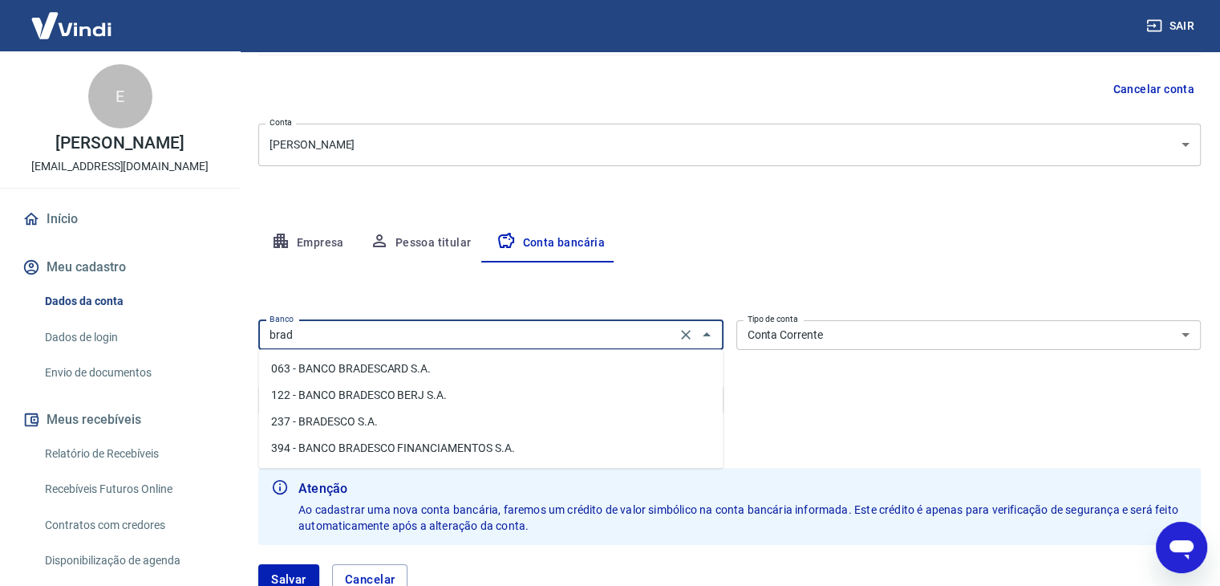
click at [336, 428] on li "237 - BRADESCO S.A." at bounding box center [490, 421] width 464 height 26
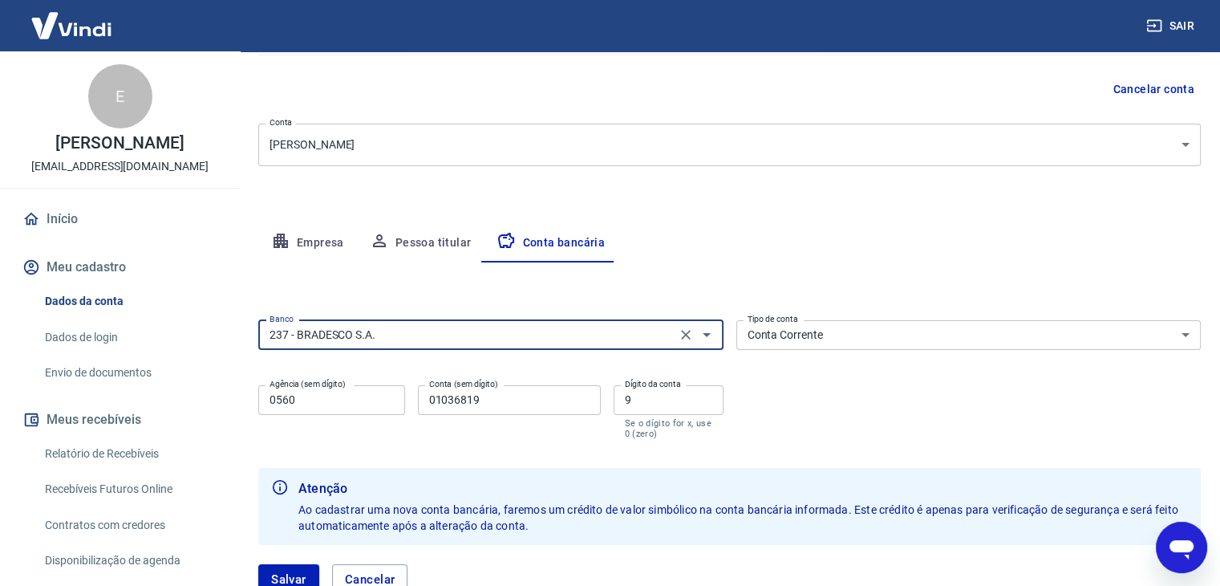
type input "237 - BRADESCO S.A."
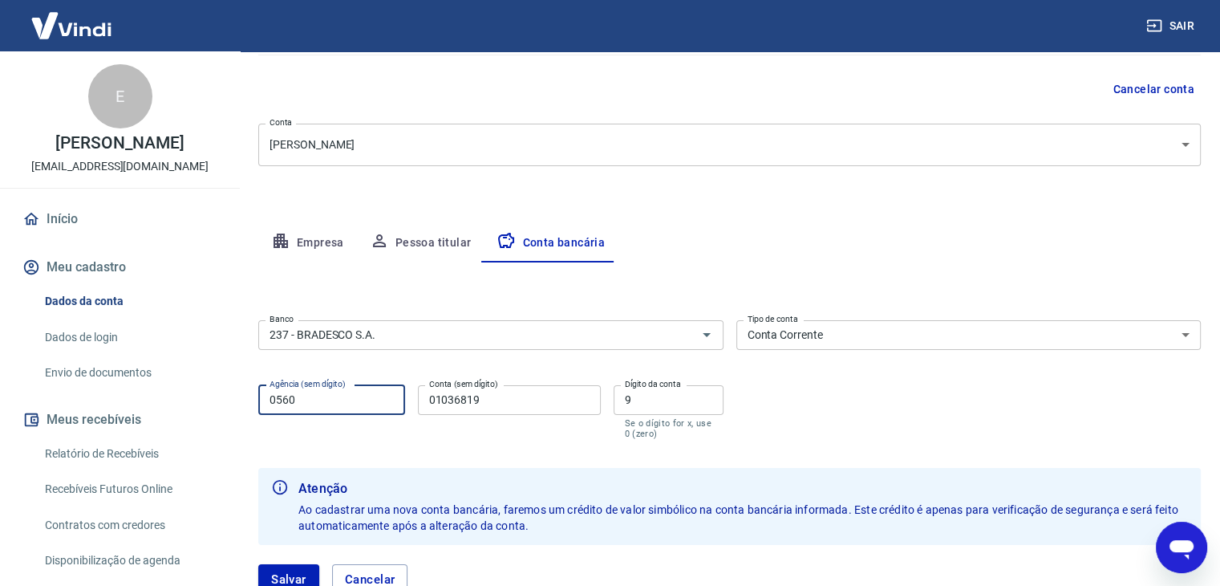
click at [363, 396] on input "0560" at bounding box center [331, 400] width 147 height 30
drag, startPoint x: 345, startPoint y: 403, endPoint x: 229, endPoint y: 391, distance: 116.9
click at [229, 391] on div "Sair E ERICKA PEREIRA DA SILVA erickinha.p.s@gmail.com Início Meu cadastro Dado…" at bounding box center [610, 149] width 1220 height 586
type input "0287"
drag, startPoint x: 501, startPoint y: 398, endPoint x: 351, endPoint y: 398, distance: 150.0
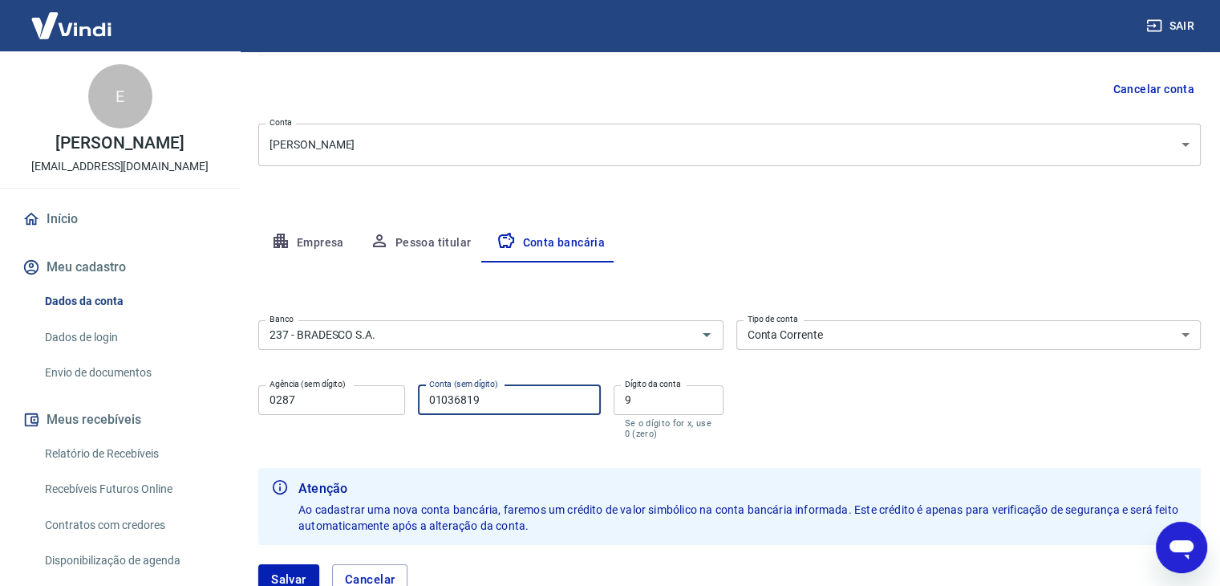
click at [359, 396] on div "Agência (sem dígito) 0287 Agência (sem dígito) Conta (sem dígito) 01036819 Cont…" at bounding box center [490, 410] width 465 height 63
type input "80485"
drag, startPoint x: 665, startPoint y: 399, endPoint x: 545, endPoint y: 387, distance: 120.9
click at [545, 387] on div "Agência (sem dígito) 0287 Agência (sem dígito) Conta (sem dígito) 80485 Conta (…" at bounding box center [490, 410] width 465 height 63
type input "1"
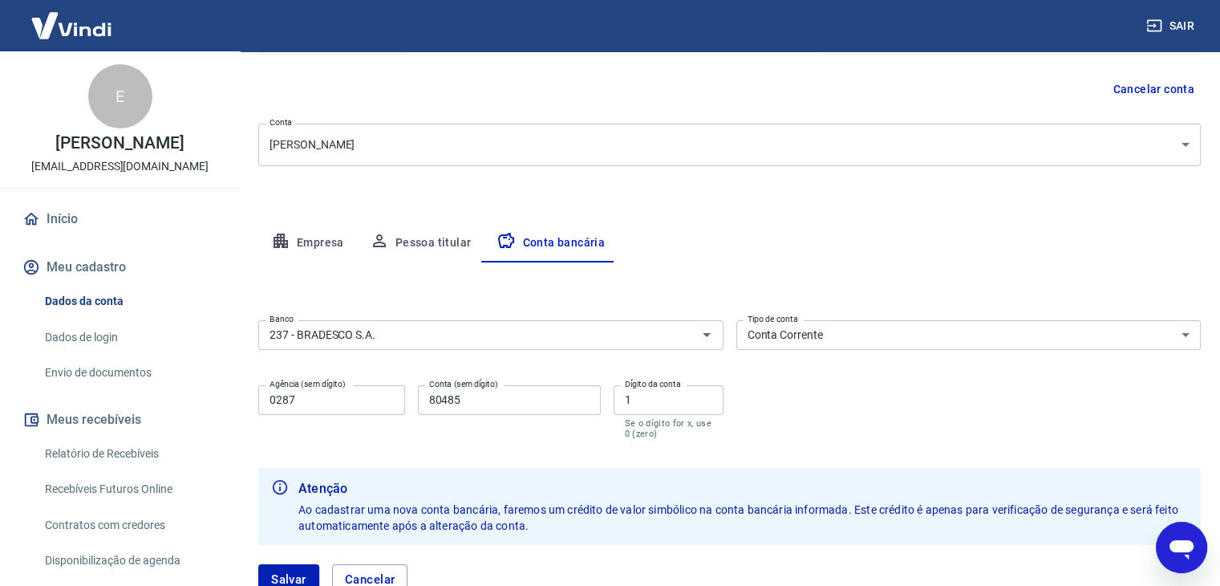
click at [772, 376] on div "Banco 237 - BRADESCO S.A. Banco Tipo de conta Conta Corrente Conta Poupança Tip…" at bounding box center [729, 378] width 943 height 128
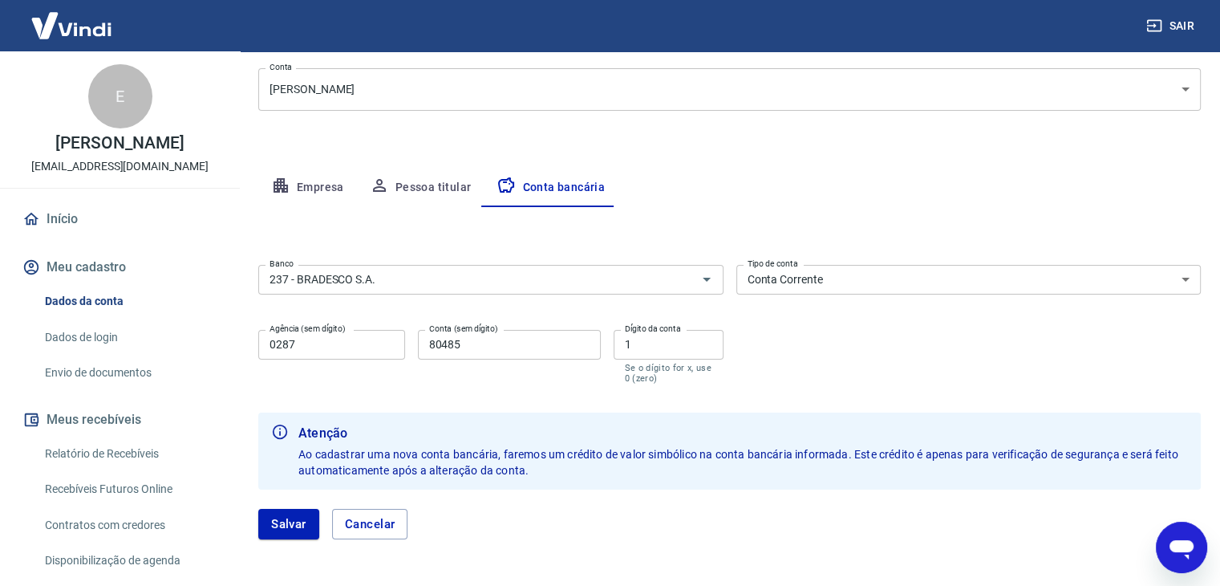
scroll to position [260, 0]
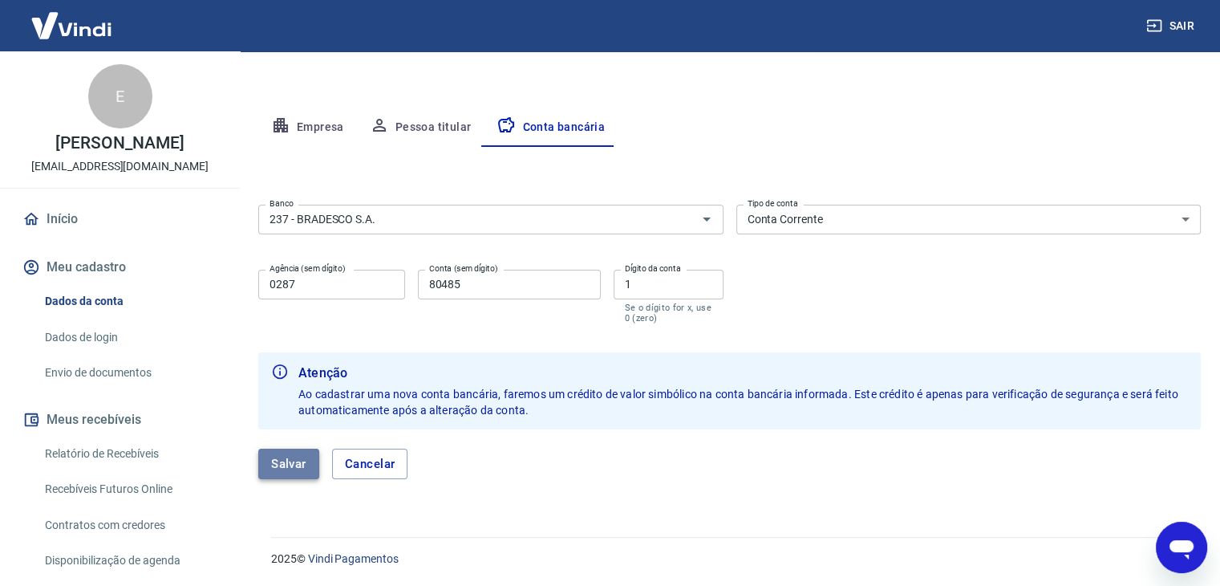
click at [287, 466] on button "Salvar" at bounding box center [288, 463] width 61 height 30
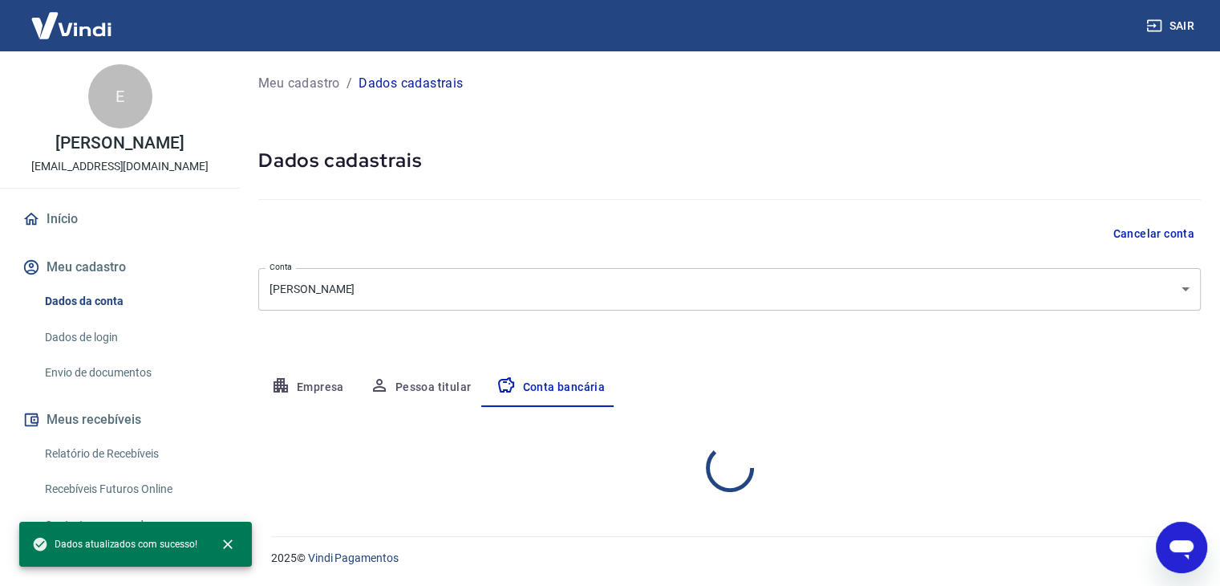
scroll to position [0, 0]
select select "1"
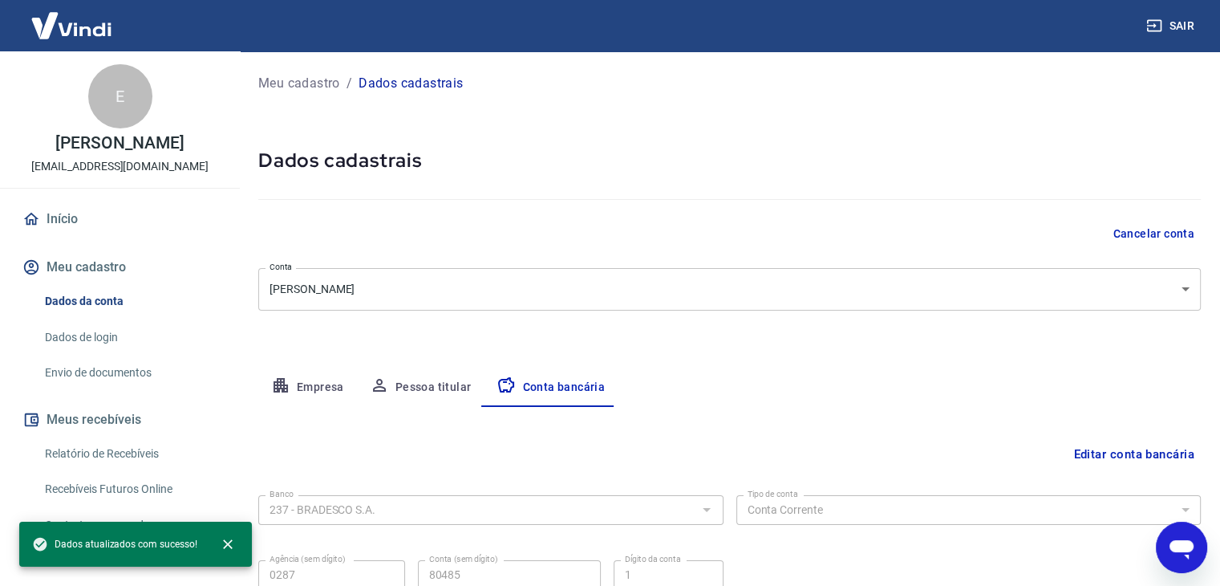
click at [93, 373] on link "Envio de documentos" at bounding box center [130, 372] width 182 height 33
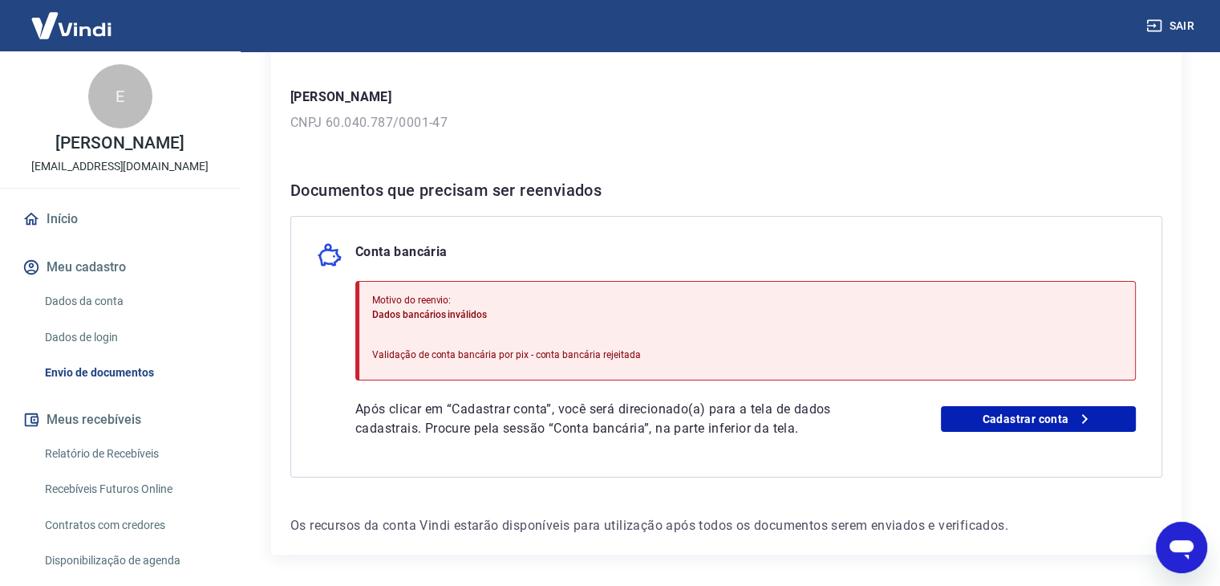
scroll to position [268, 0]
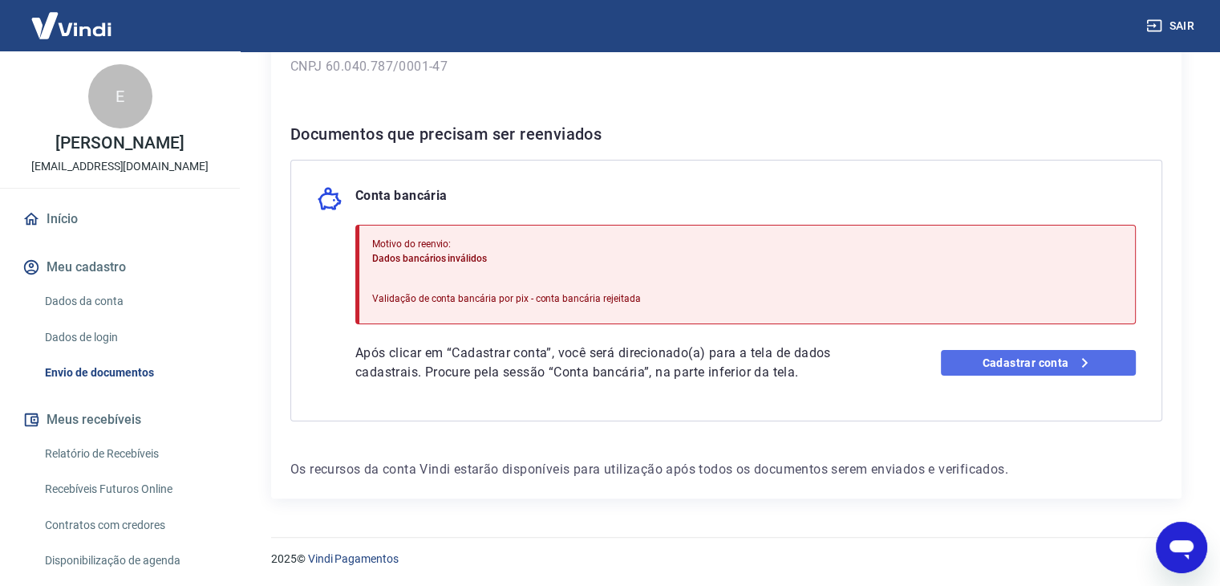
click at [1065, 360] on link "Cadastrar conta" at bounding box center [1038, 363] width 195 height 26
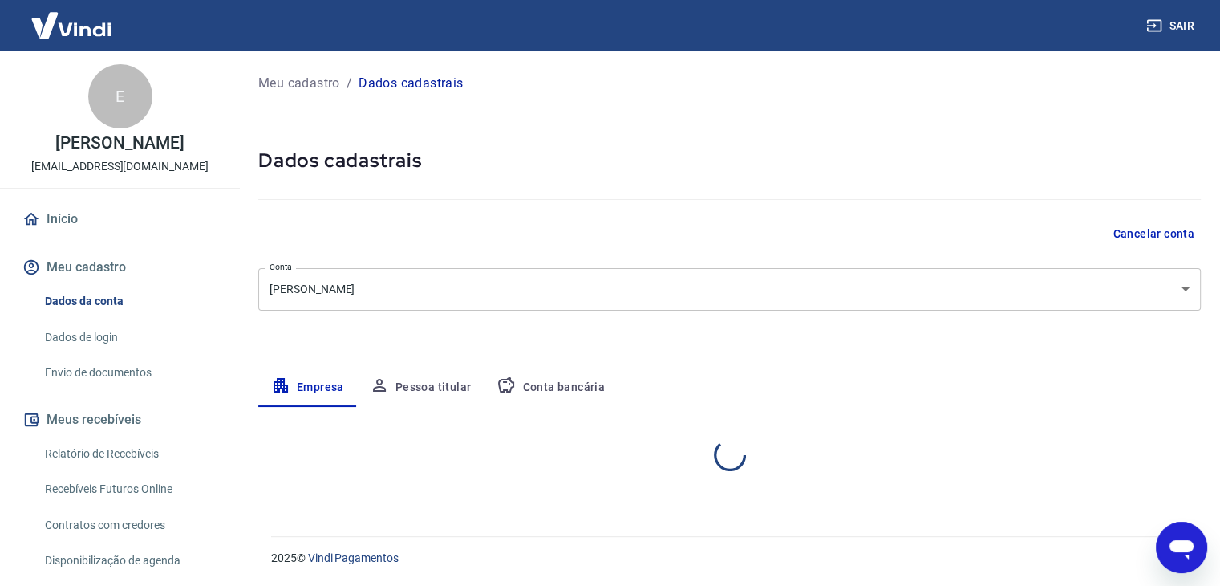
select select "SP"
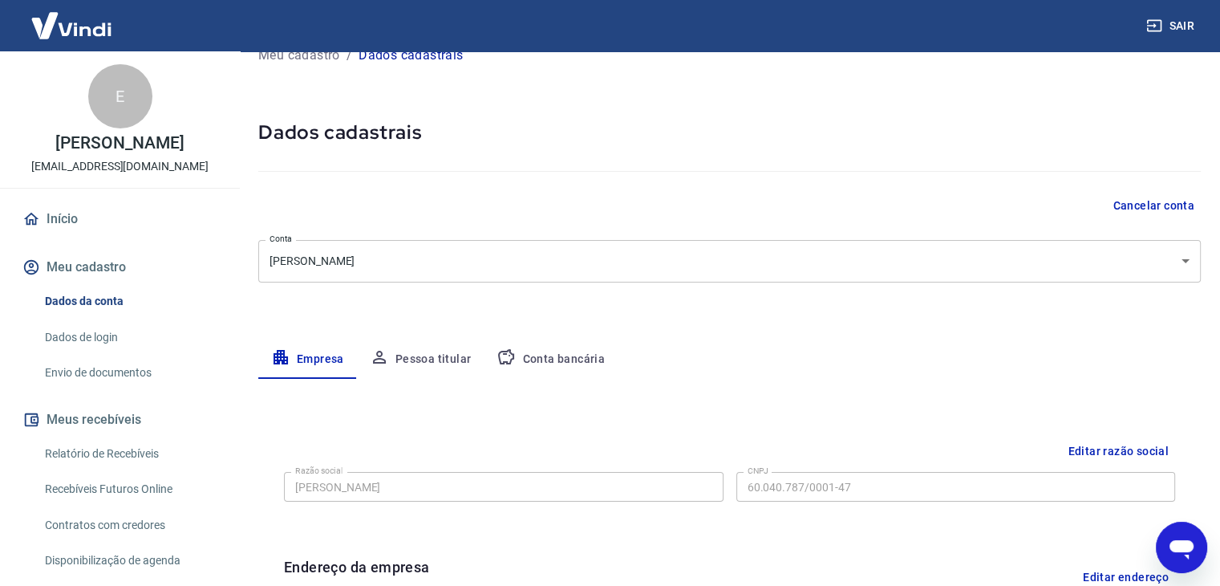
scroll to position [10, 0]
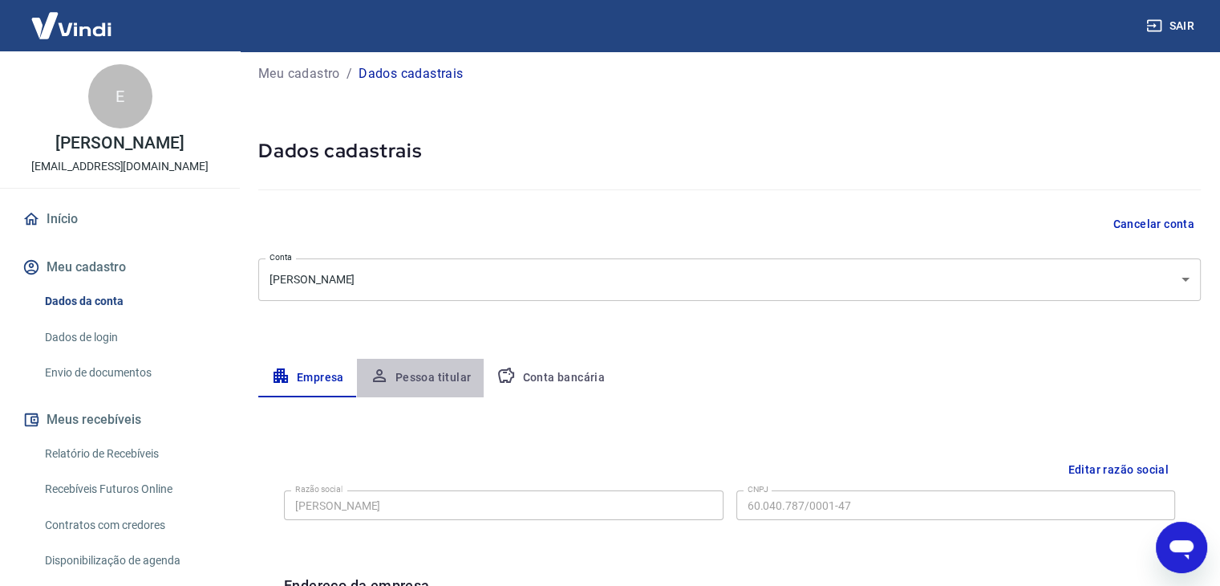
click at [456, 373] on button "Pessoa titular" at bounding box center [421, 378] width 128 height 39
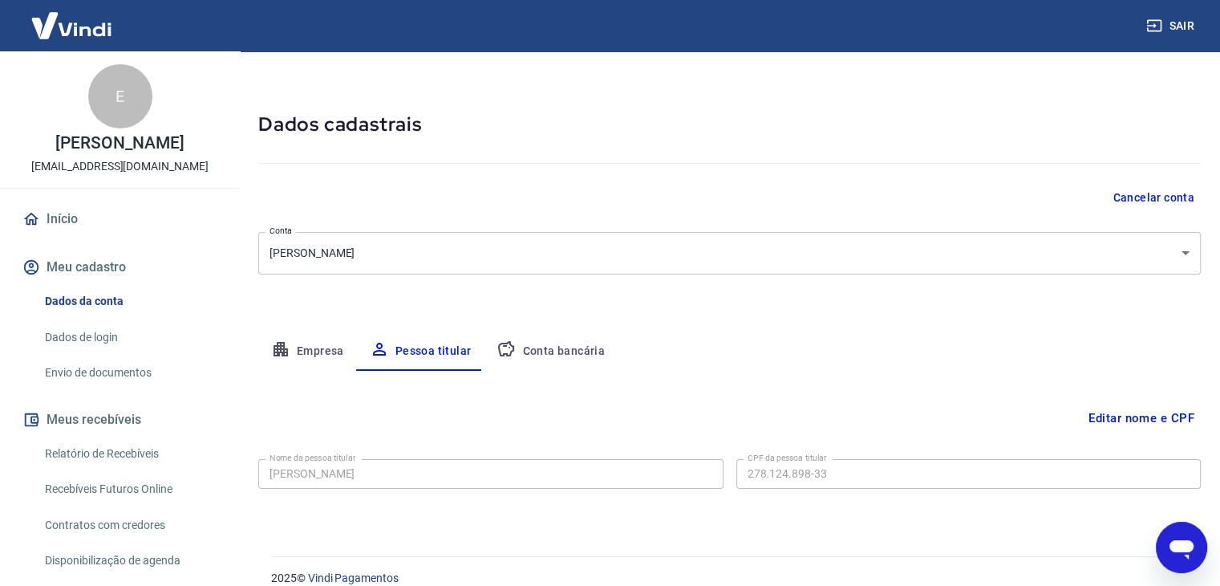
scroll to position [55, 0]
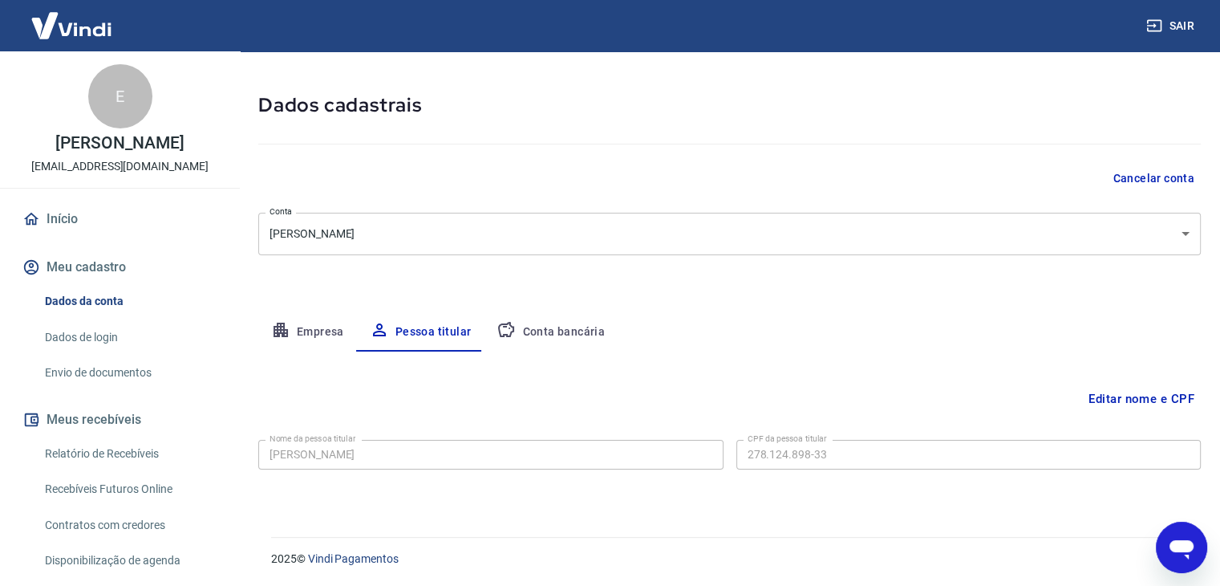
click at [513, 327] on icon "button" at bounding box center [506, 329] width 19 height 19
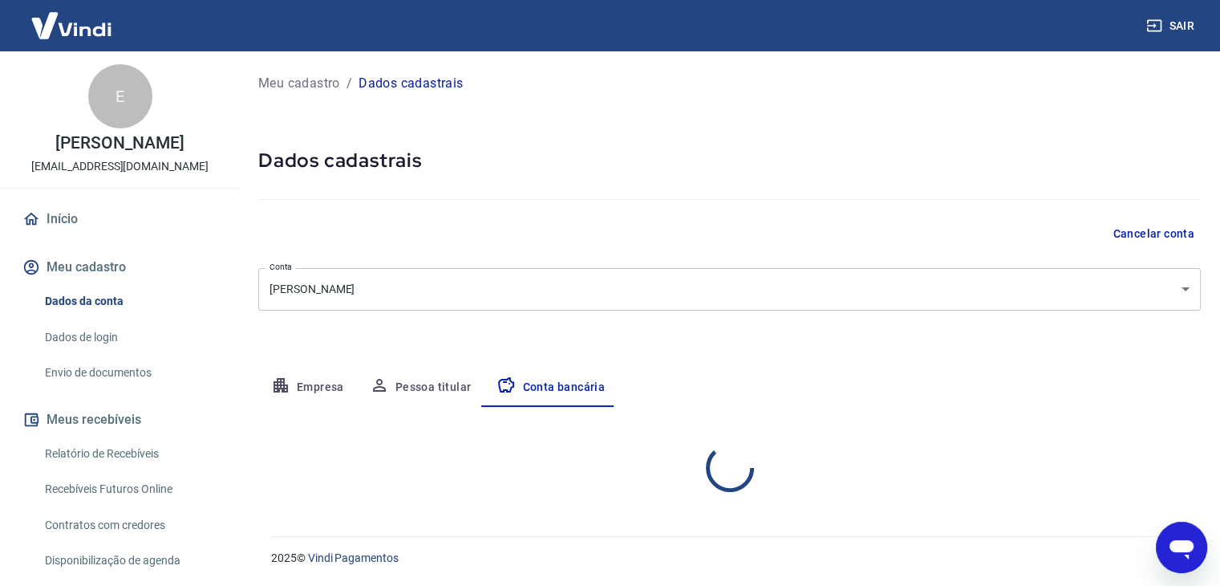
scroll to position [0, 0]
select select "1"
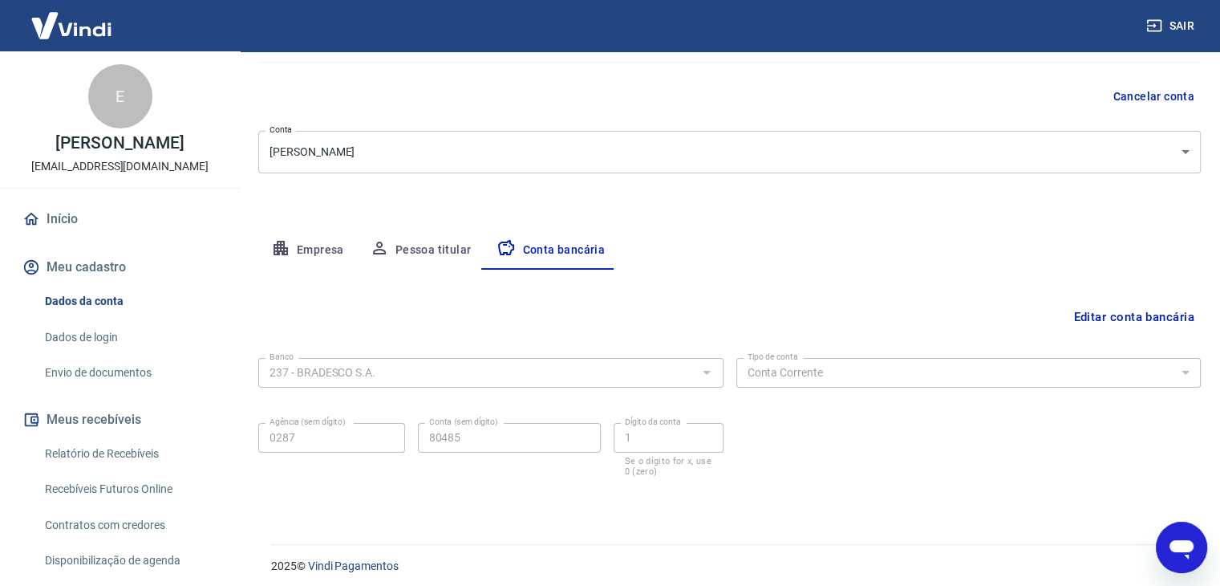
scroll to position [144, 0]
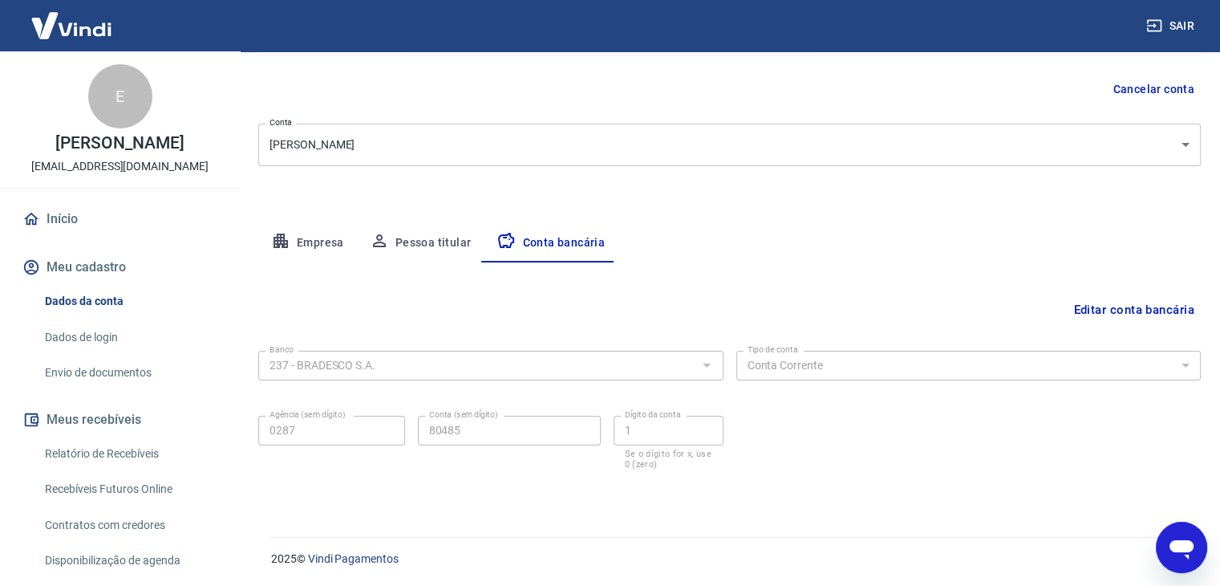
click at [1078, 154] on body "Sair E ERICKA PEREIRA DA SILVA erickinha.p.s@gmail.com Início Meu cadastro Dado…" at bounding box center [610, 149] width 1220 height 586
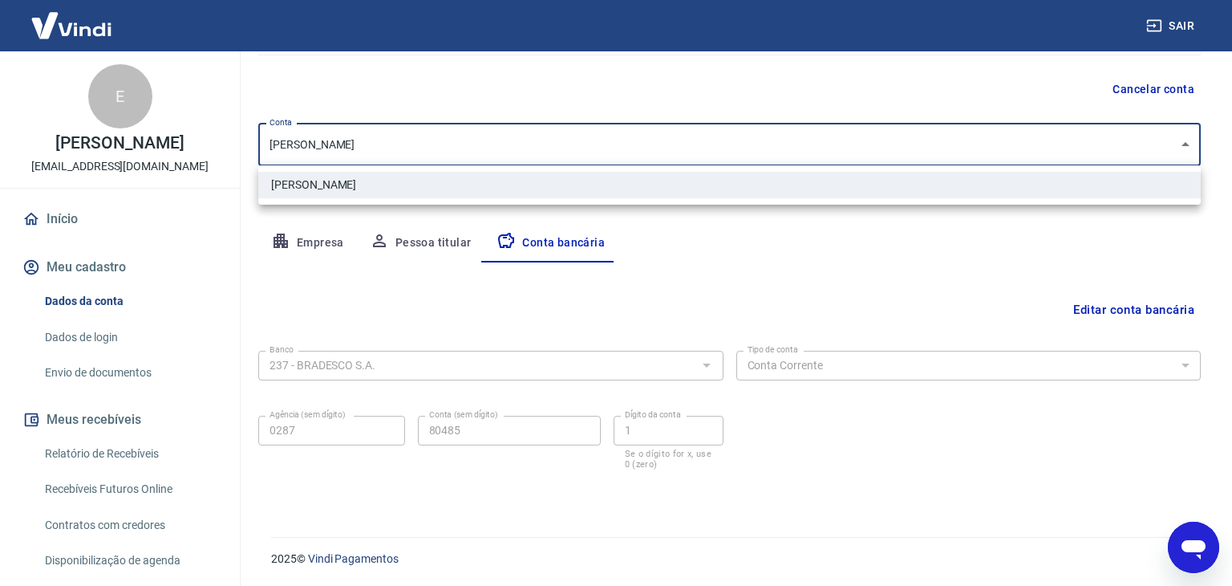
click at [1078, 154] on div at bounding box center [616, 293] width 1232 height 586
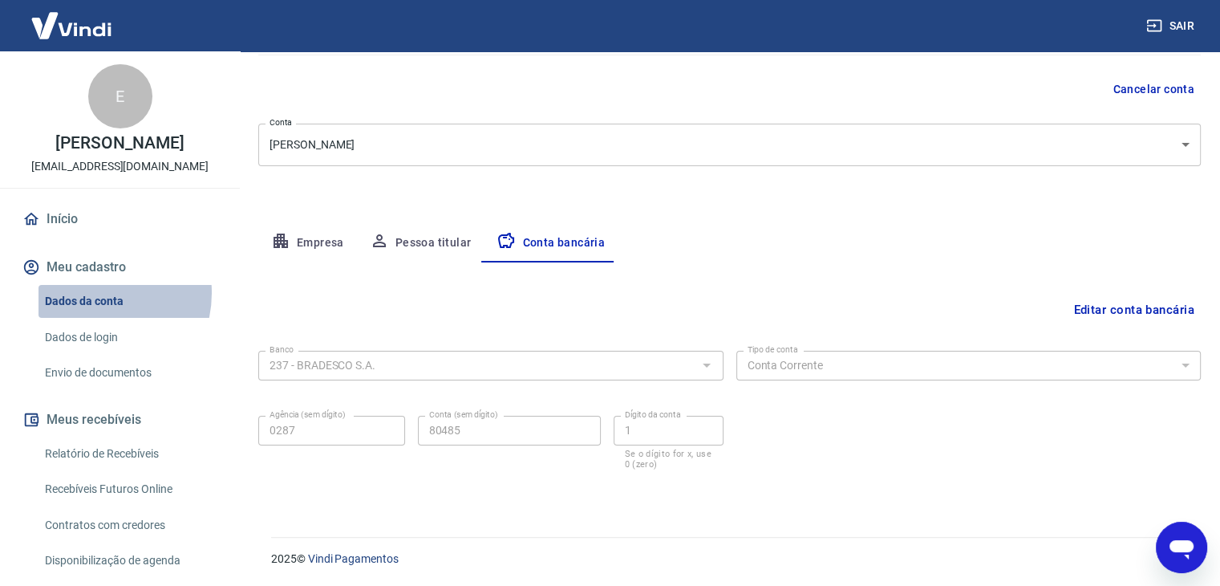
click at [92, 293] on link "Dados da conta" at bounding box center [130, 301] width 182 height 33
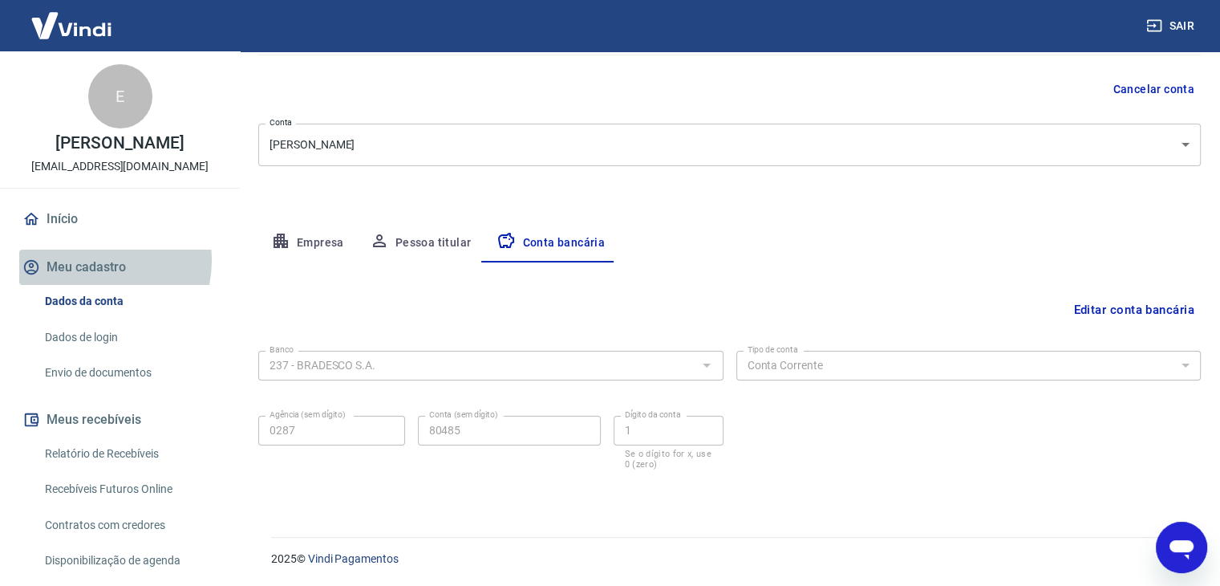
click at [92, 259] on button "Meu cadastro" at bounding box center [119, 266] width 201 height 35
click at [78, 312] on link "Dados da conta" at bounding box center [130, 301] width 182 height 33
click at [77, 339] on link "Dados de login" at bounding box center [130, 337] width 182 height 33
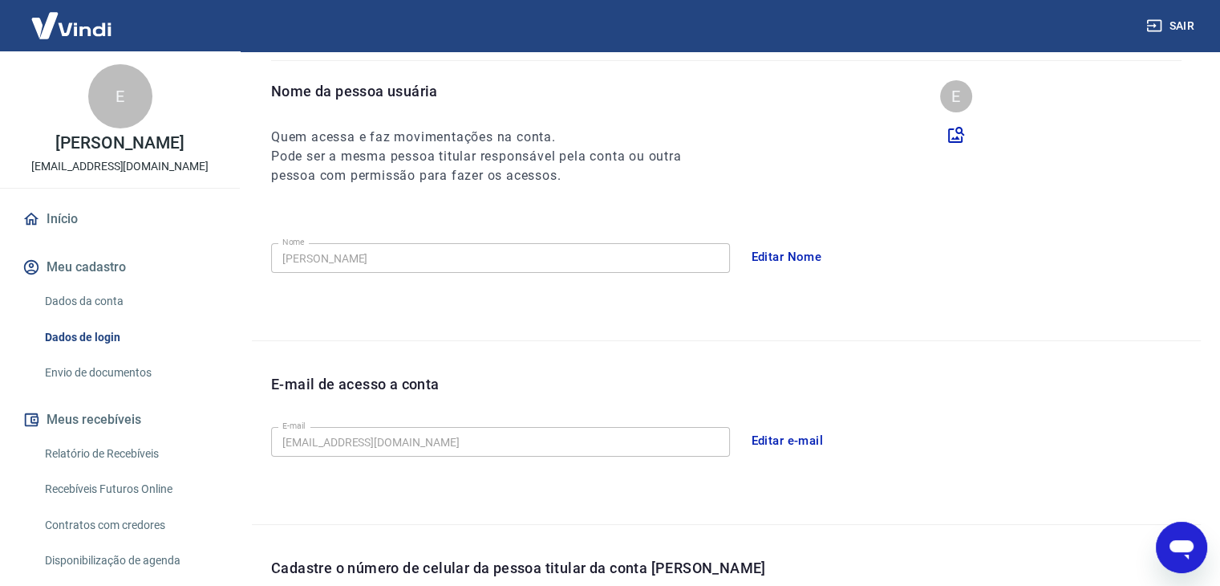
scroll to position [440, 0]
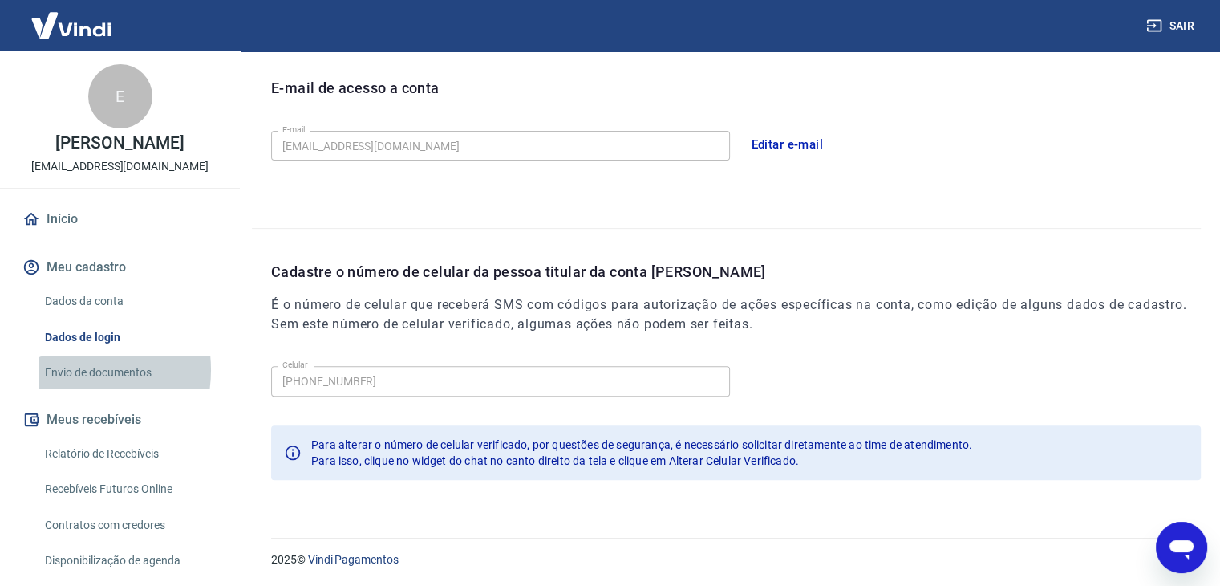
click at [68, 370] on link "Envio de documentos" at bounding box center [130, 372] width 182 height 33
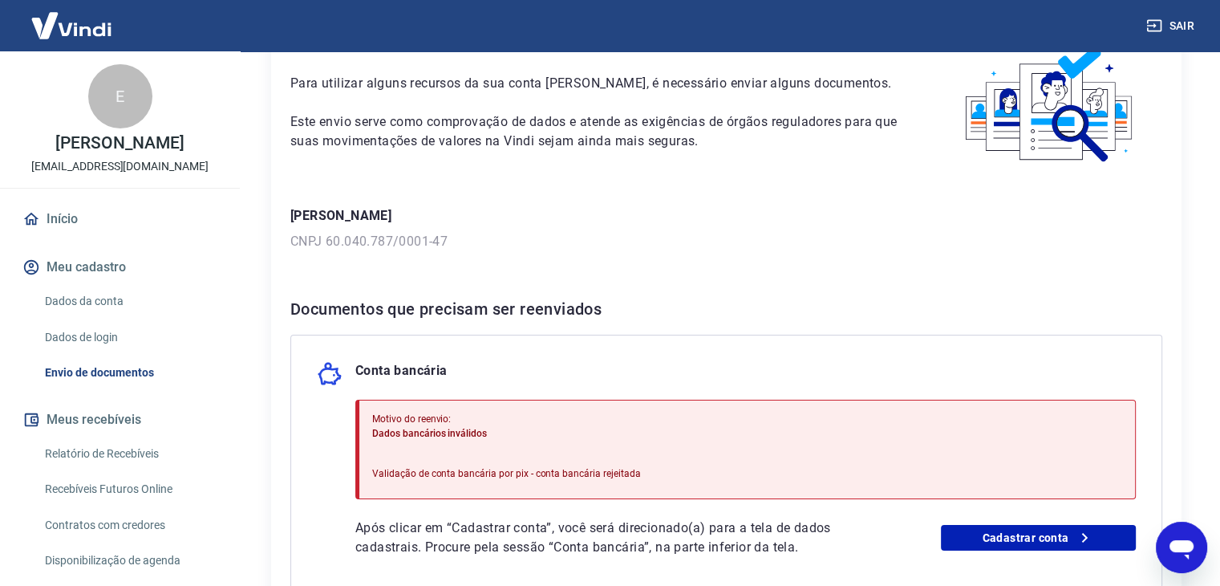
scroll to position [188, 0]
